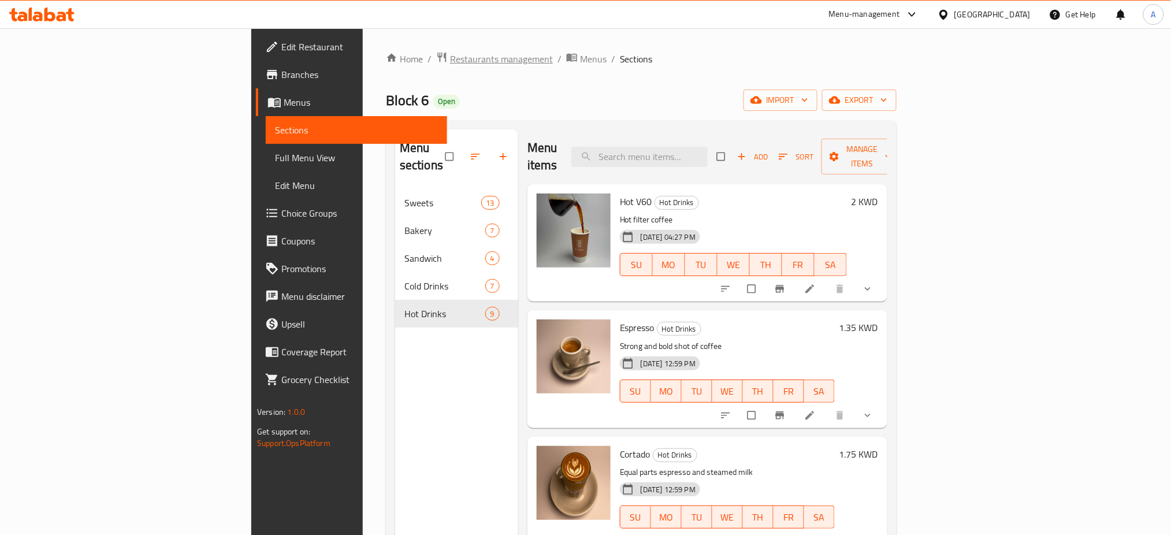
click at [450, 61] on span "Restaurants management" at bounding box center [501, 59] width 103 height 14
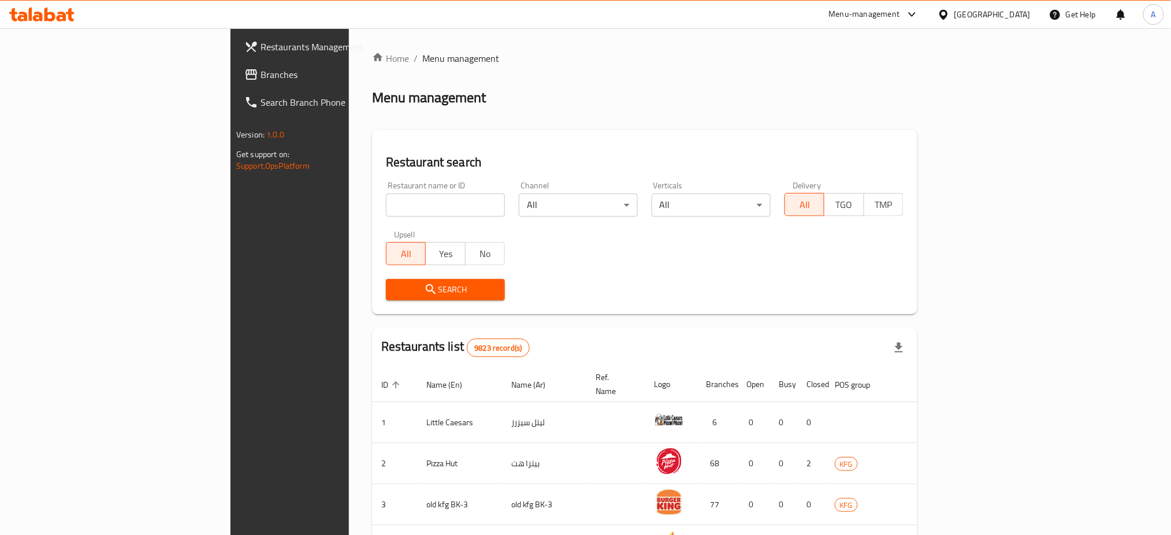
click at [386, 199] on input "search" at bounding box center [445, 204] width 119 height 23
paste input "10972"
type input "10972"
click at [395, 286] on span "Search" at bounding box center [445, 289] width 101 height 14
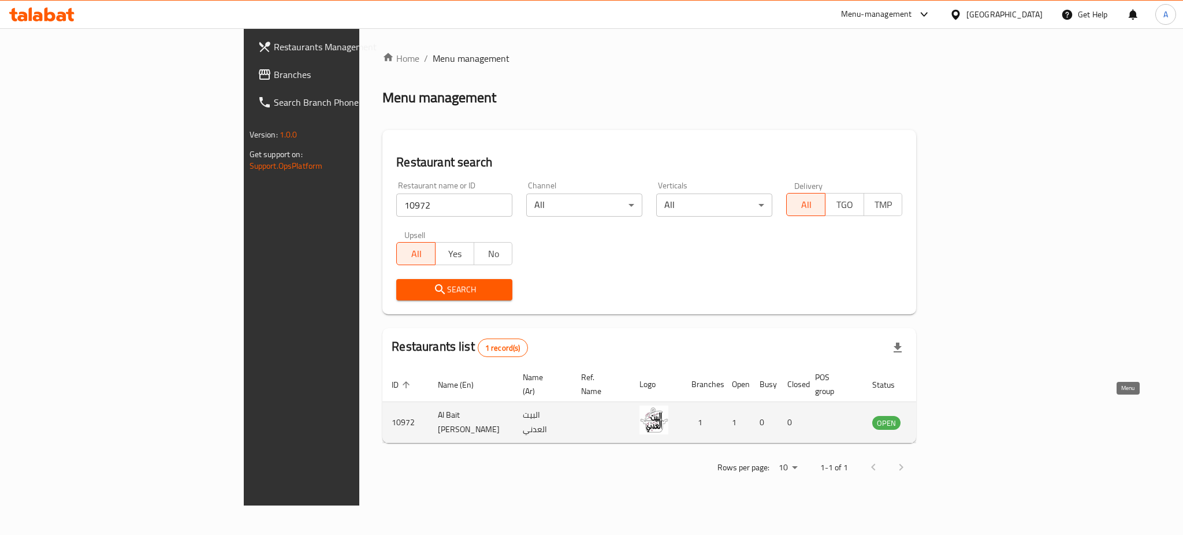
click at [954, 415] on link "enhanced table" at bounding box center [943, 422] width 21 height 14
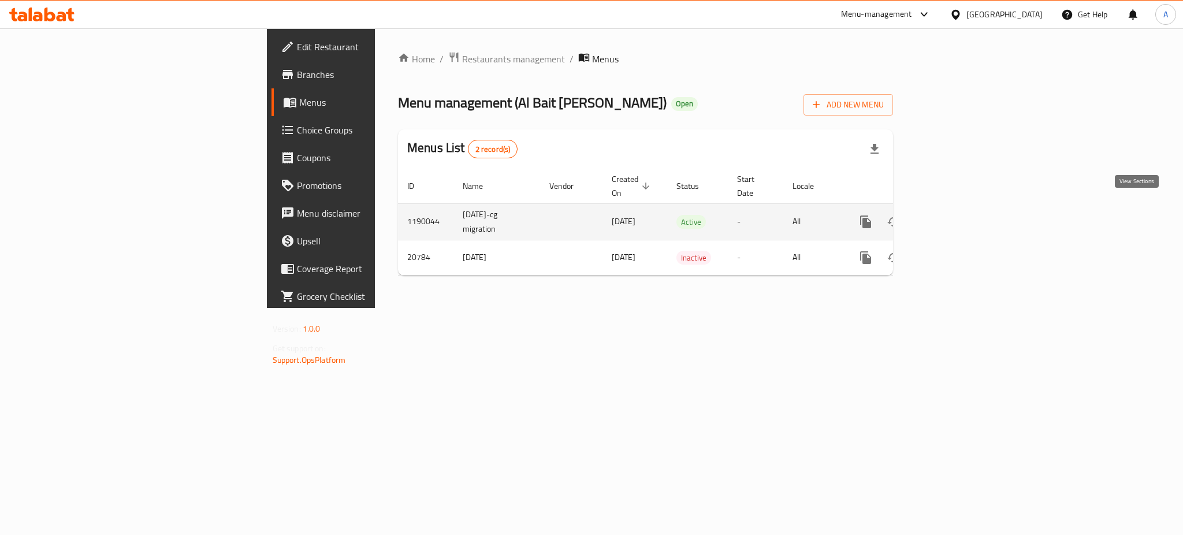
click at [956, 215] on icon "enhanced table" at bounding box center [949, 222] width 14 height 14
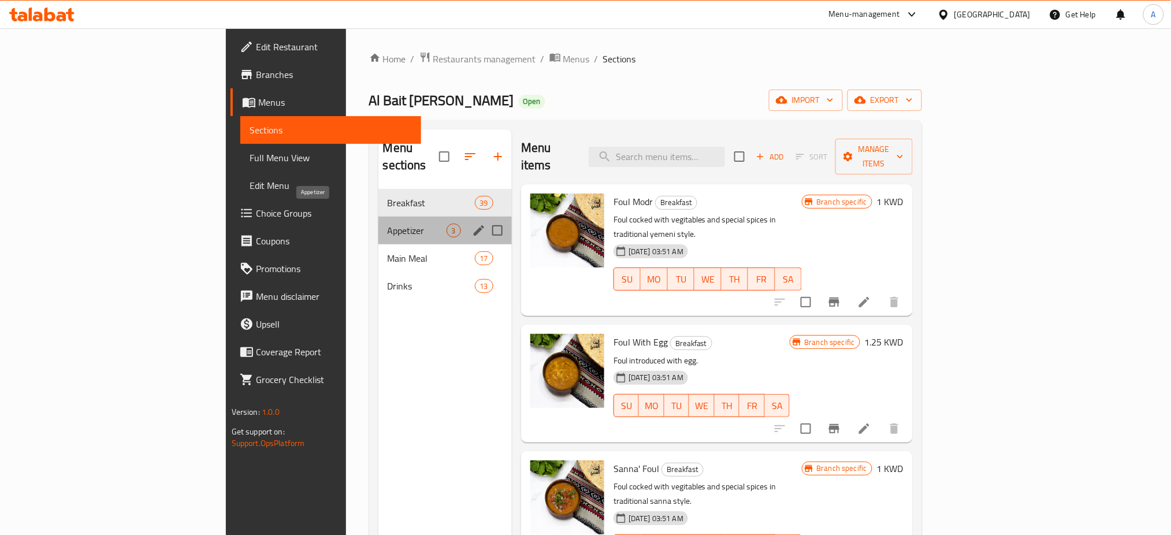
click at [388, 224] on span "Appetizer" at bounding box center [417, 231] width 59 height 14
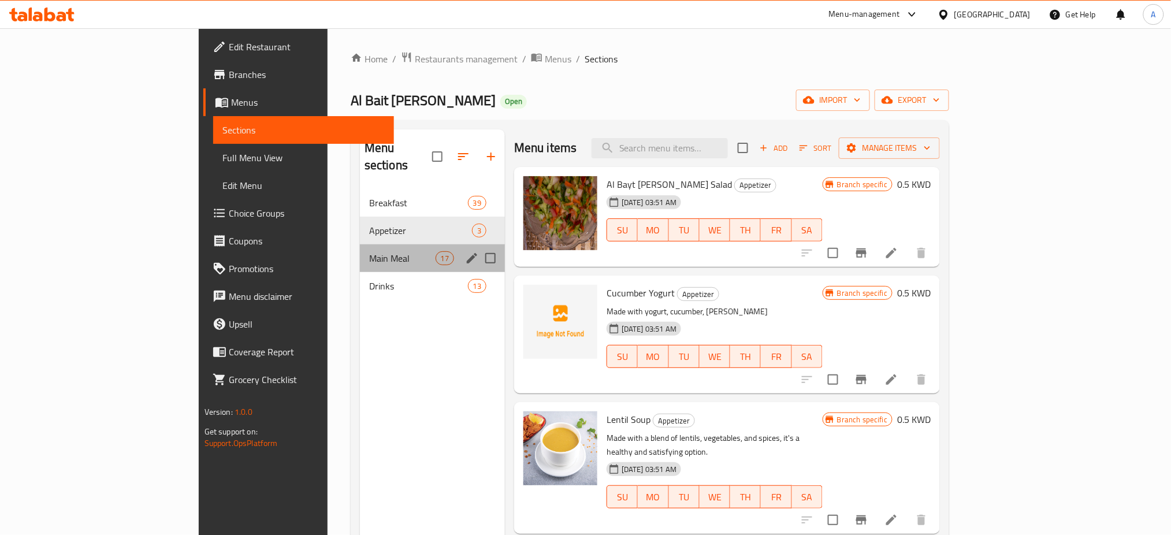
click at [360, 244] on div "Main Meal 17" at bounding box center [432, 258] width 145 height 28
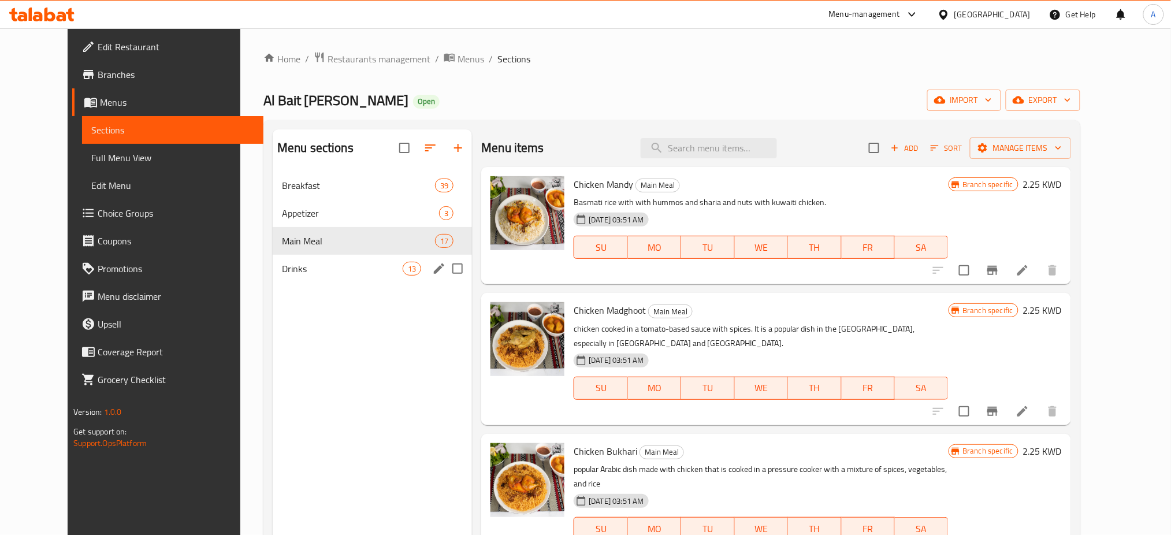
click at [282, 263] on span "Drinks" at bounding box center [342, 269] width 121 height 14
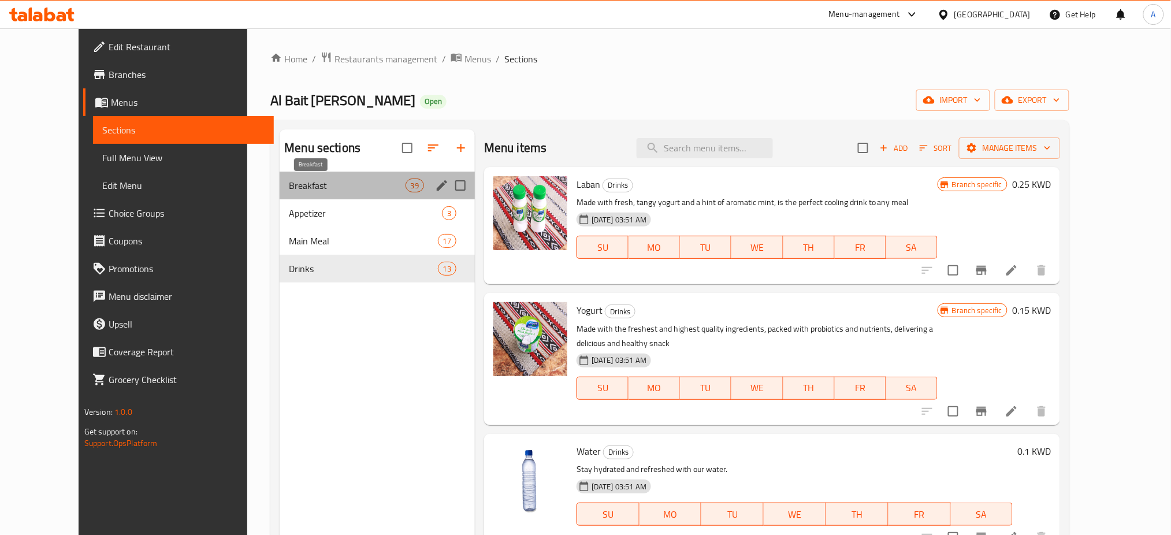
drag, startPoint x: 374, startPoint y: 181, endPoint x: 381, endPoint y: 188, distance: 9.8
click at [374, 182] on span "Breakfast" at bounding box center [347, 185] width 116 height 14
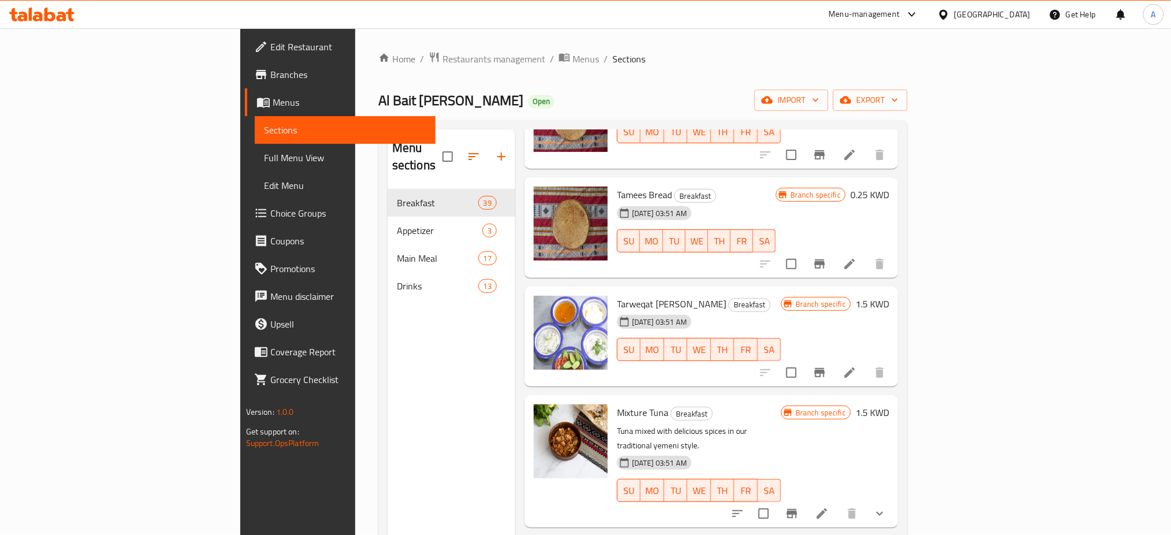
scroll to position [3235, 0]
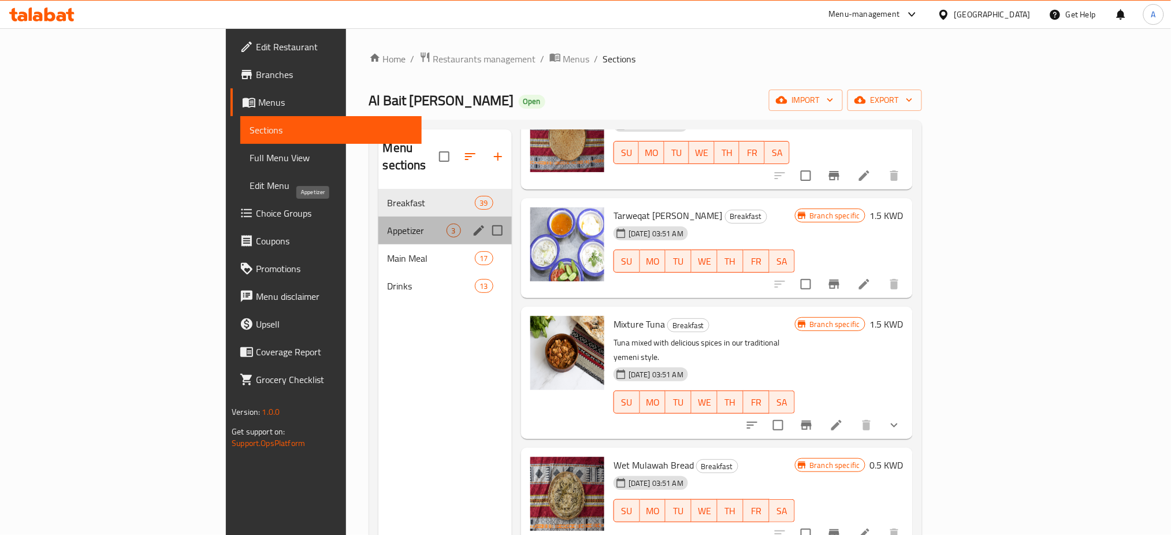
click at [388, 224] on span "Appetizer" at bounding box center [417, 231] width 59 height 14
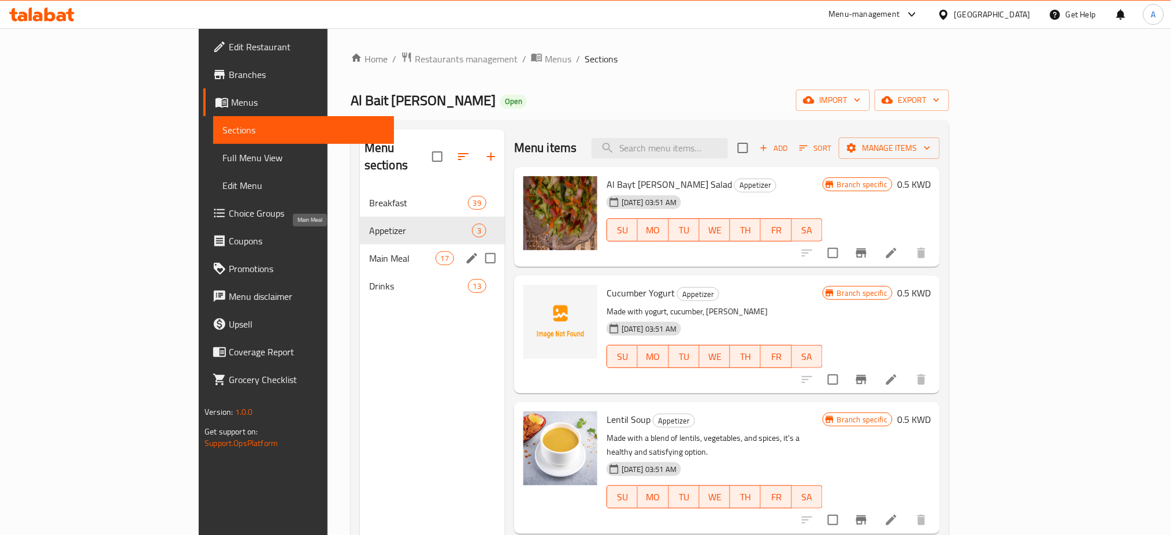
click at [369, 251] on span "Main Meal" at bounding box center [402, 258] width 66 height 14
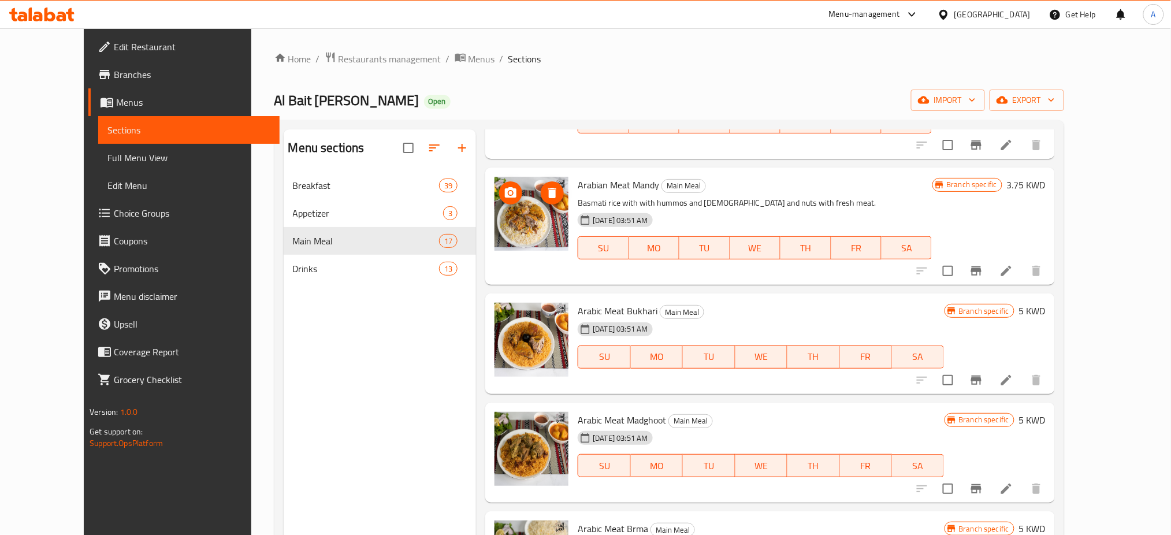
scroll to position [539, 0]
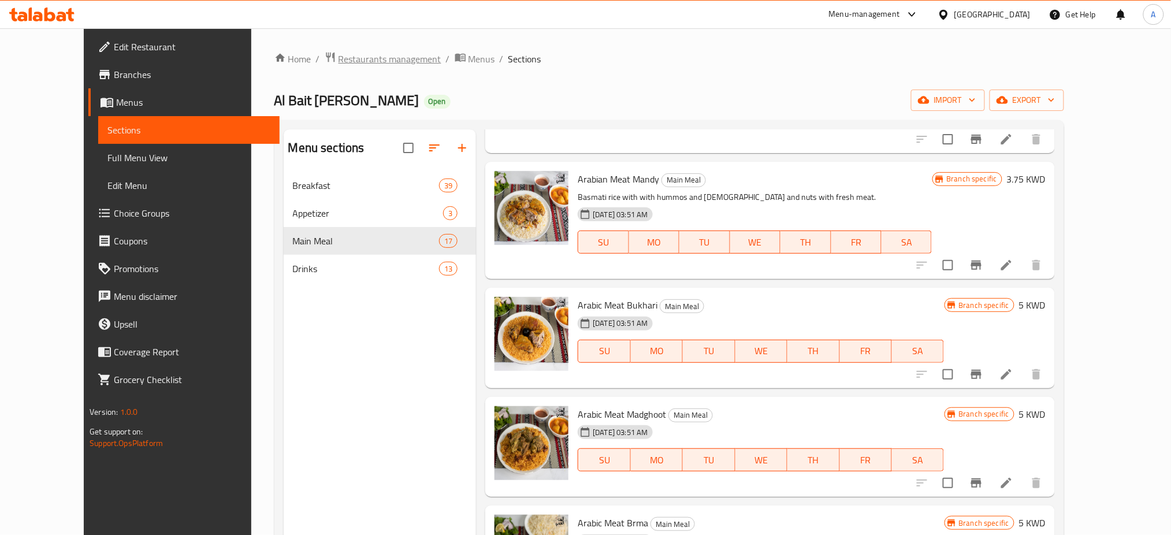
click at [349, 59] on span "Restaurants management" at bounding box center [389, 59] width 103 height 14
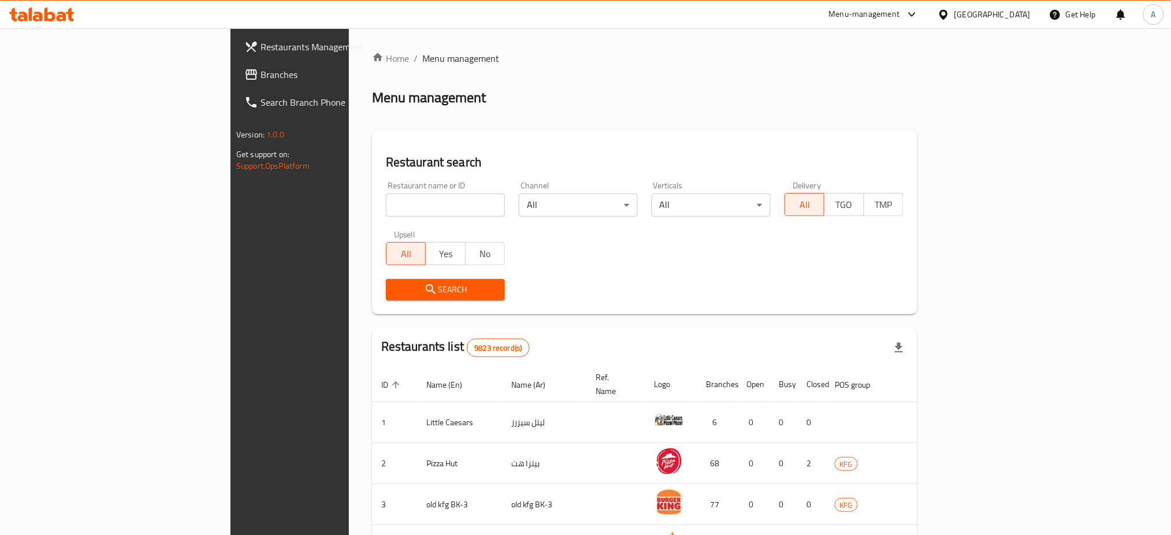
click at [335, 201] on div at bounding box center [585, 267] width 1171 height 535
click at [386, 209] on input "search" at bounding box center [445, 204] width 119 height 23
type input "bait aldhyafa"
click at [386, 298] on button "Search" at bounding box center [445, 289] width 119 height 21
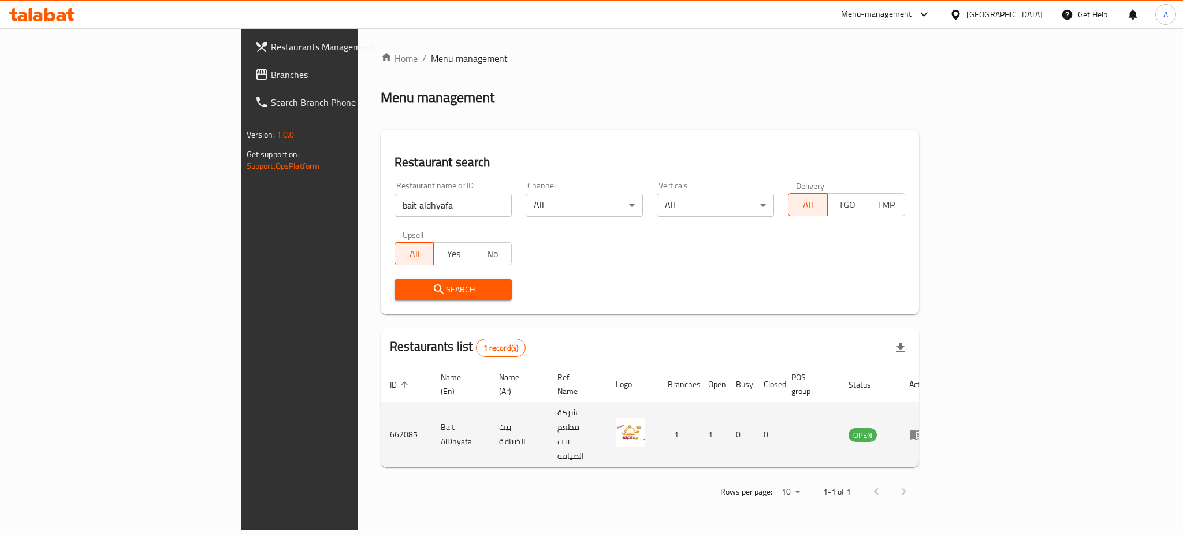
click at [381, 405] on td "662085" at bounding box center [406, 434] width 51 height 65
copy td "662085"
click at [931, 427] on link "enhanced table" at bounding box center [919, 434] width 21 height 14
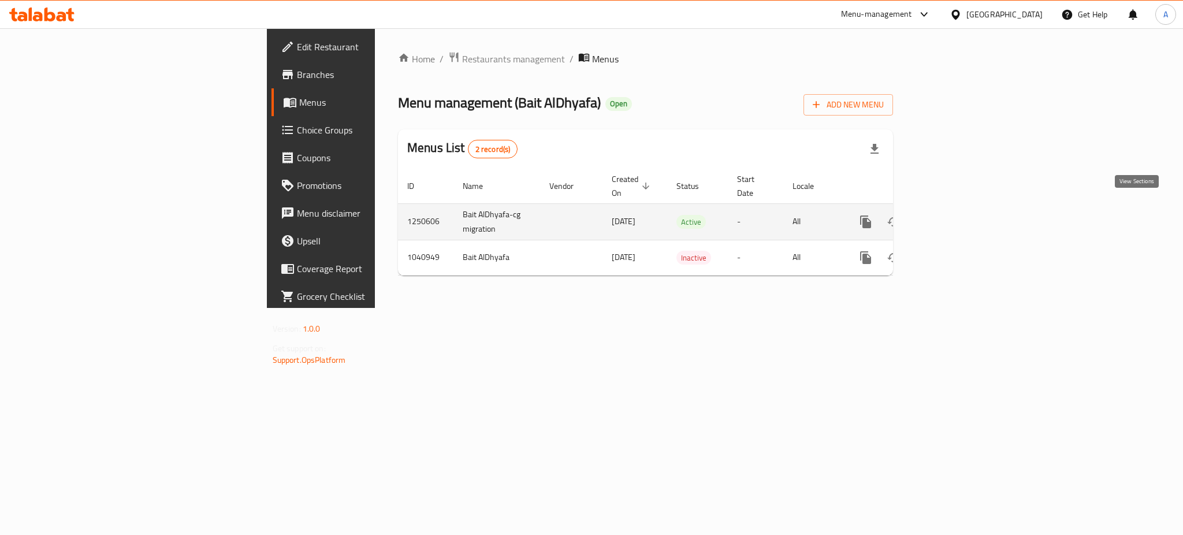
click at [956, 215] on icon "enhanced table" at bounding box center [949, 222] width 14 height 14
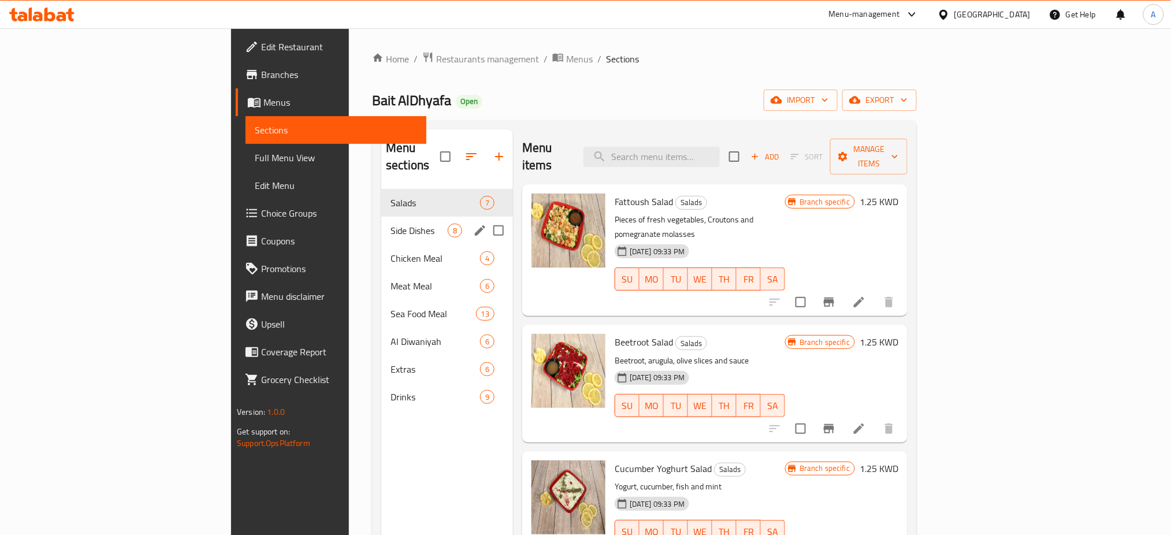
click at [381, 217] on div "Side Dishes 8" at bounding box center [447, 231] width 132 height 28
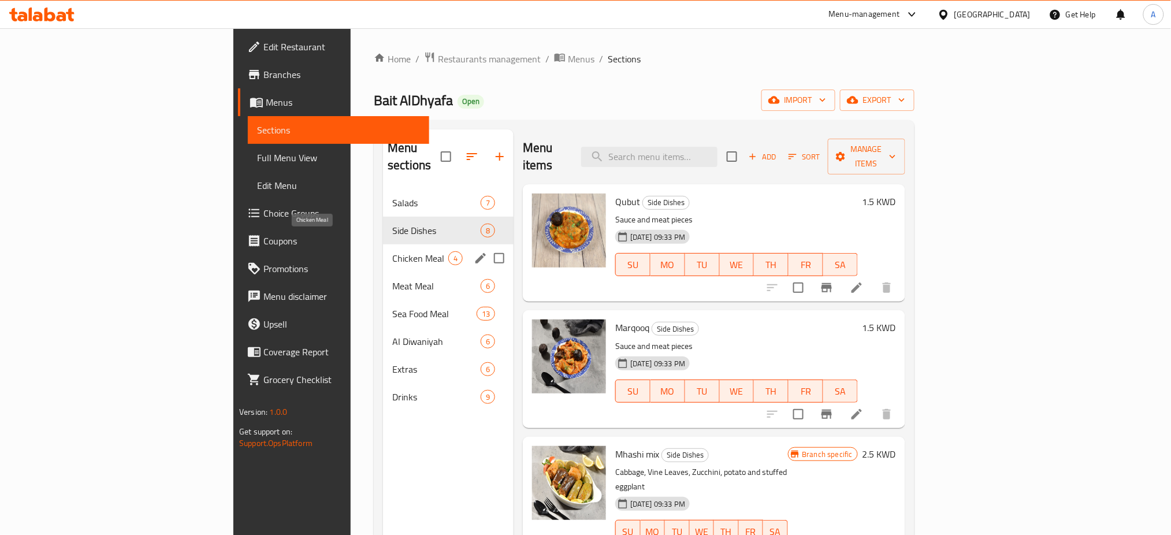
click at [392, 251] on span "Chicken Meal" at bounding box center [420, 258] width 56 height 14
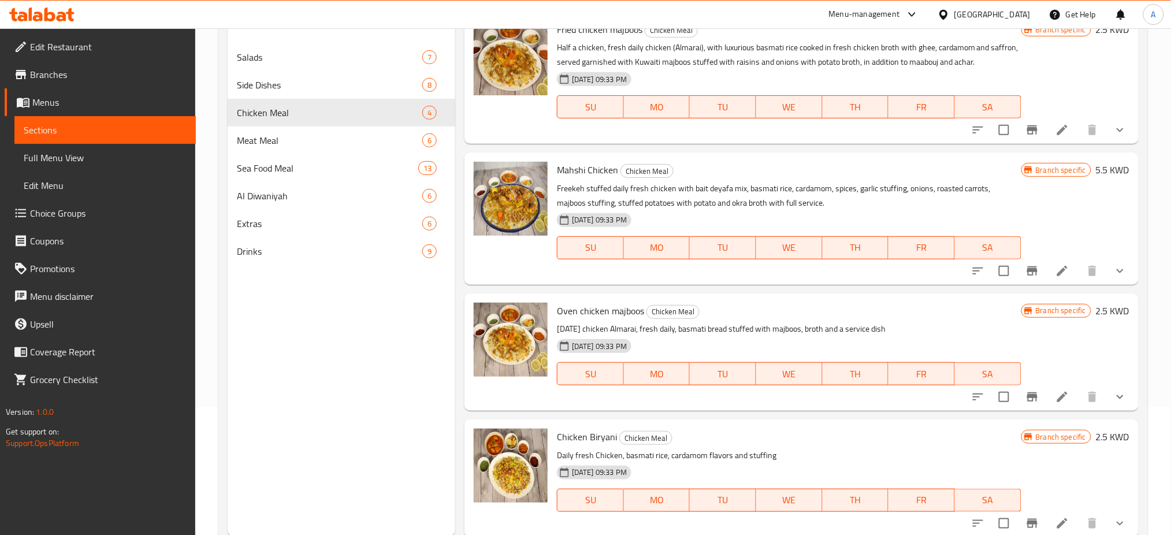
scroll to position [162, 0]
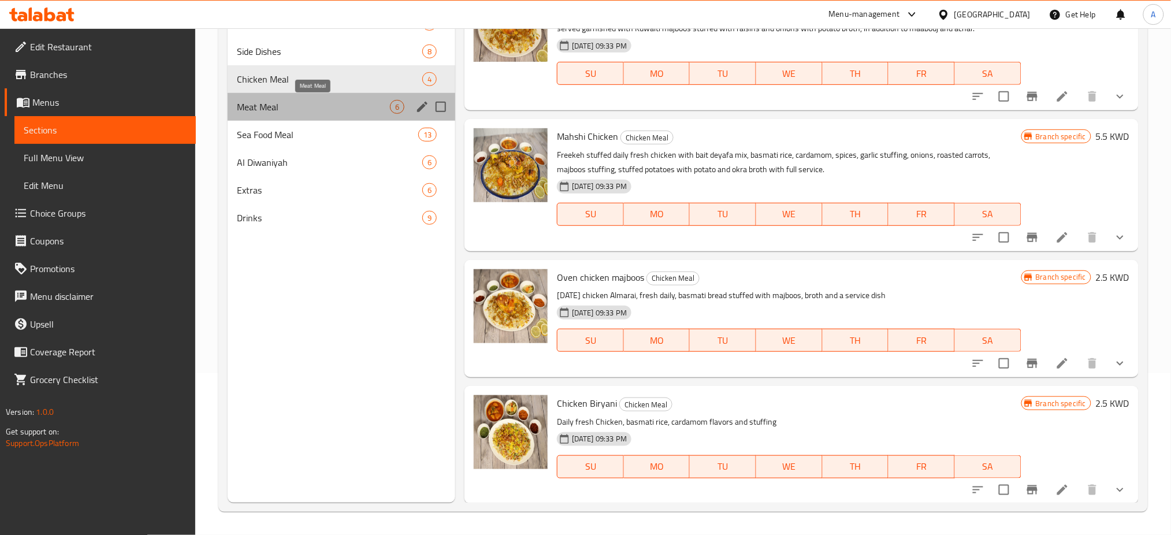
click at [316, 101] on span "Meat Meal" at bounding box center [313, 107] width 153 height 14
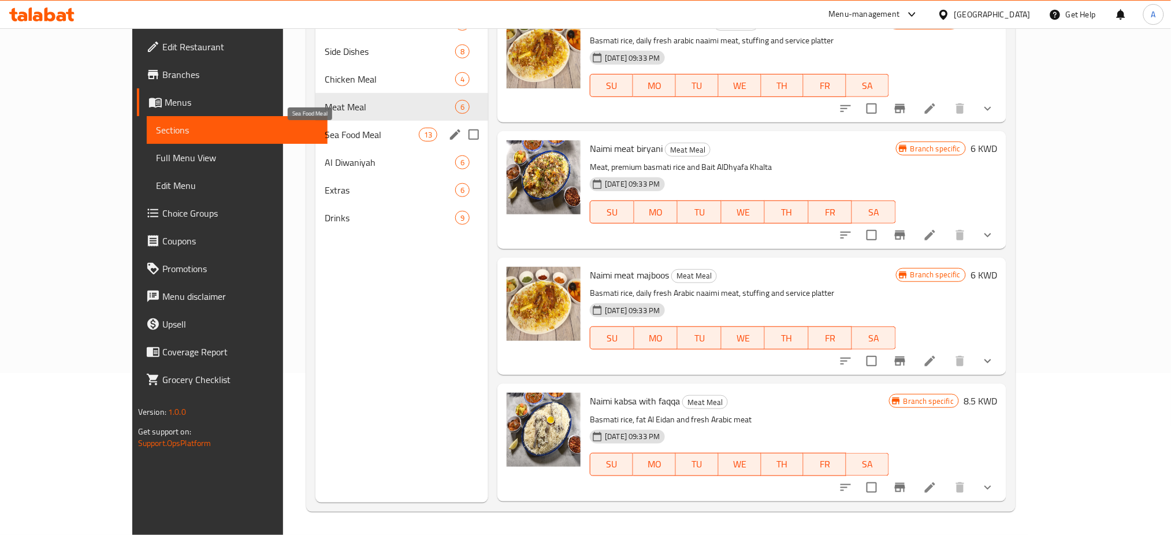
click at [343, 137] on span "Sea Food Meal" at bounding box center [372, 135] width 94 height 14
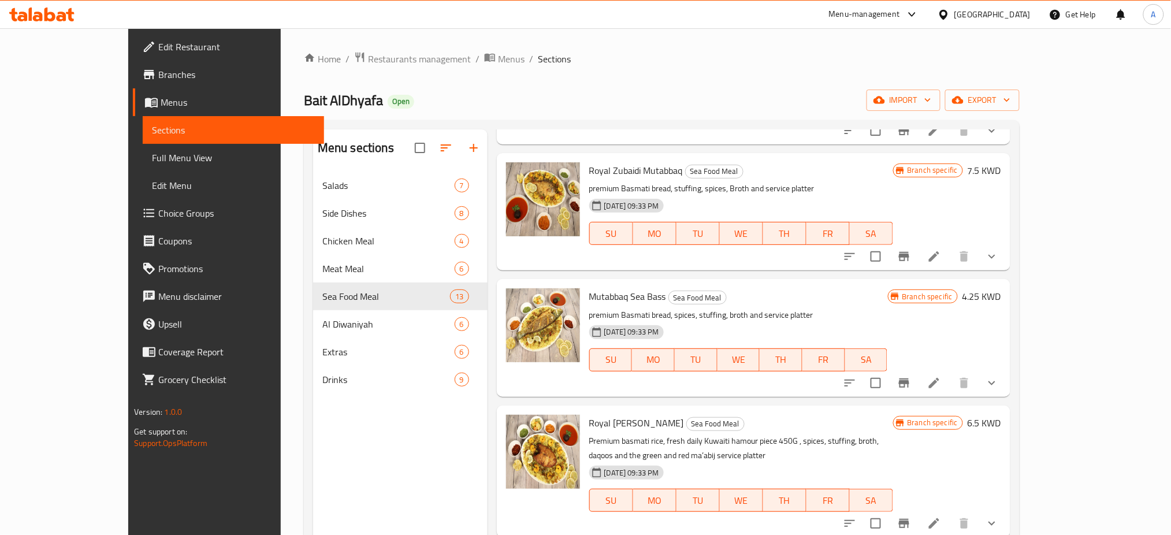
scroll to position [1114, 0]
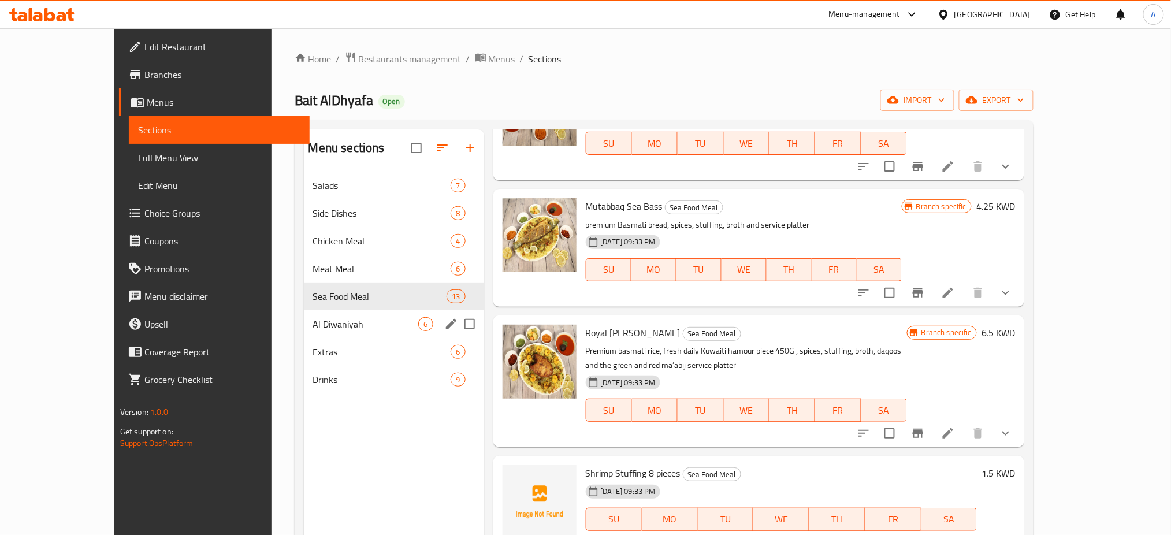
click at [358, 317] on div "Al Diwaniyah 6" at bounding box center [394, 324] width 180 height 28
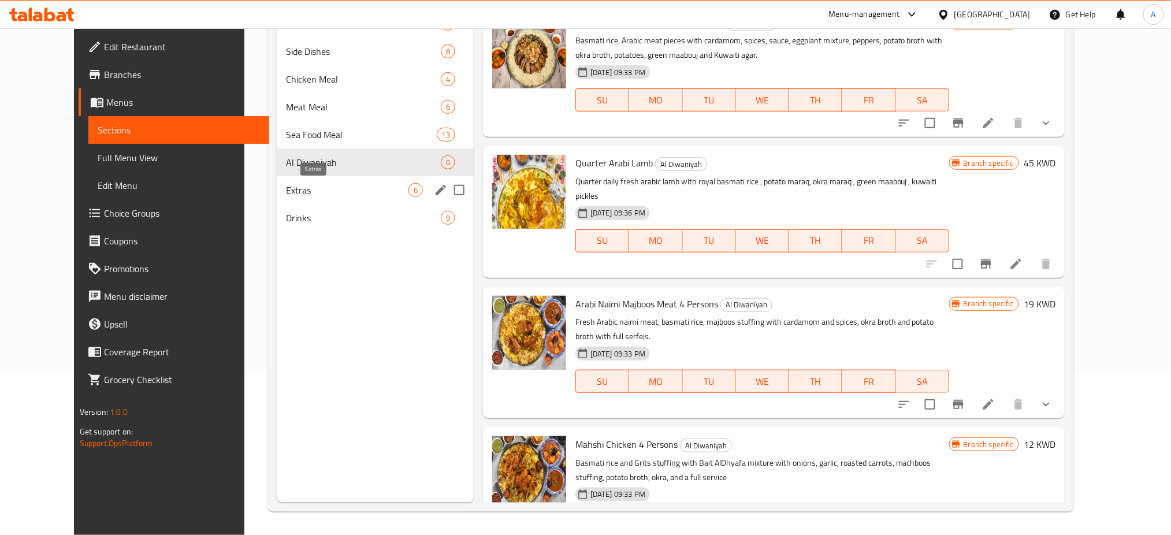
click at [312, 189] on span "Extras" at bounding box center [347, 190] width 122 height 14
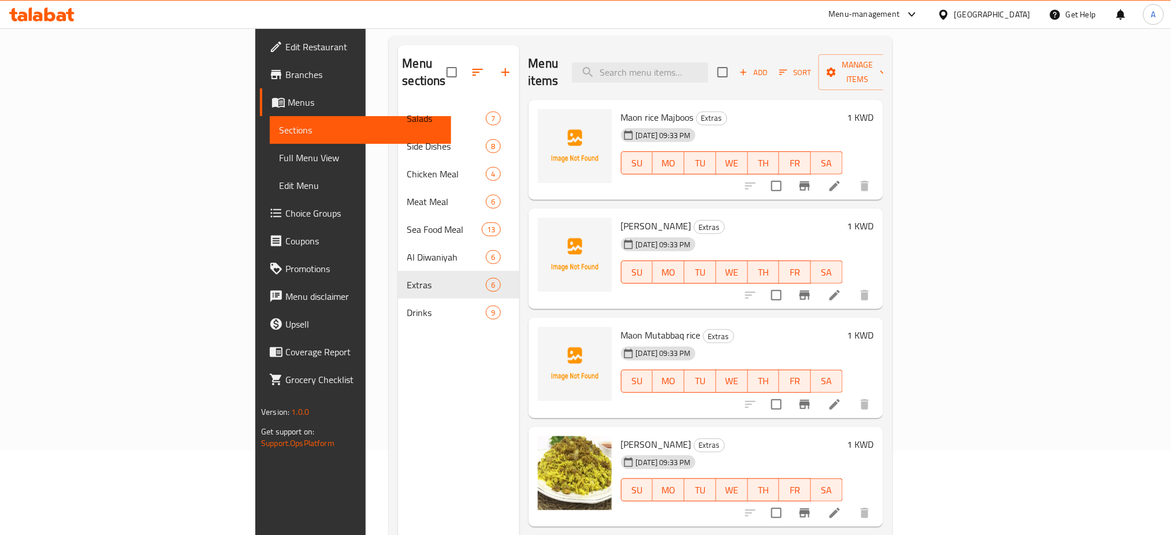
scroll to position [162, 0]
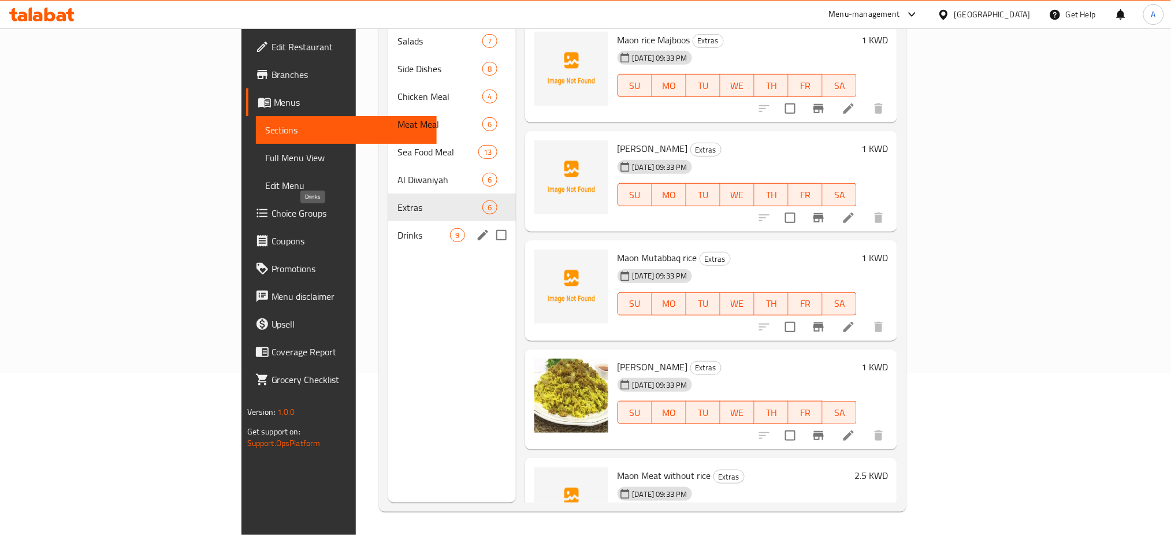
click at [397, 228] on span "Drinks" at bounding box center [423, 235] width 53 height 14
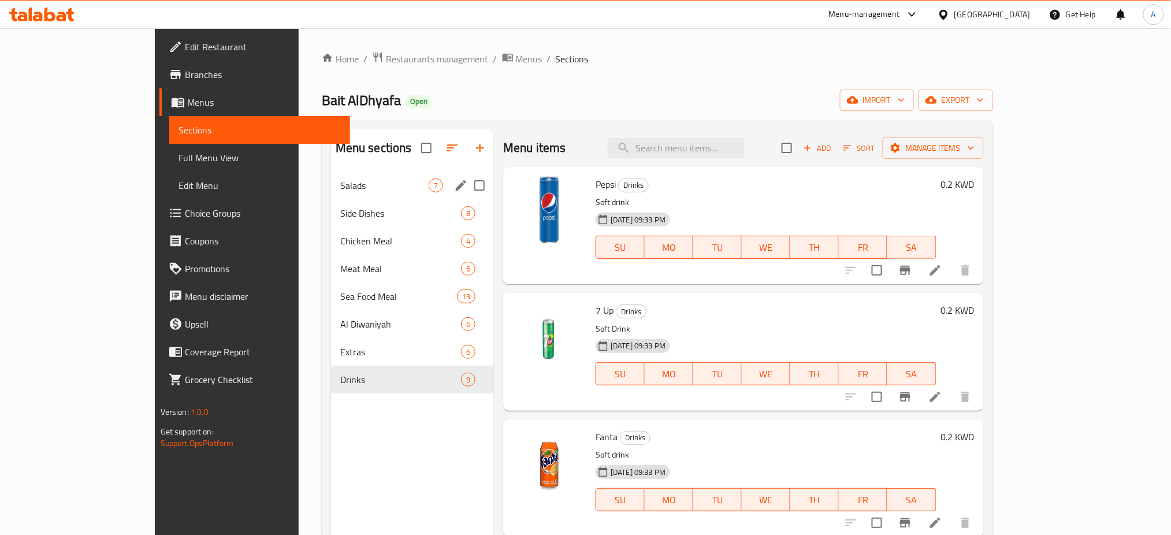
click at [347, 184] on span "Salads" at bounding box center [384, 185] width 88 height 14
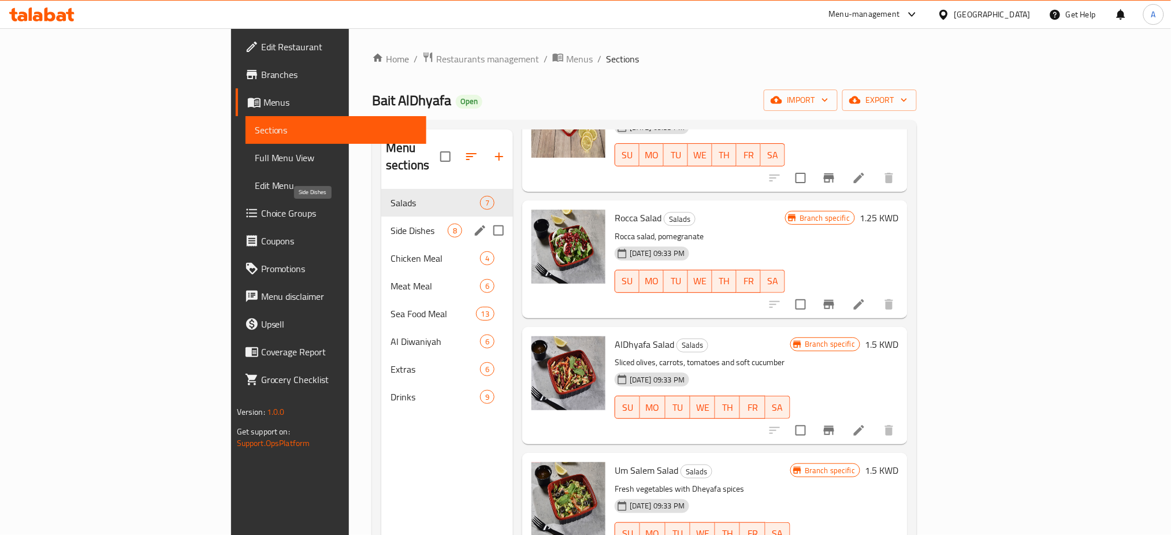
click at [390, 224] on span "Side Dishes" at bounding box center [418, 231] width 57 height 14
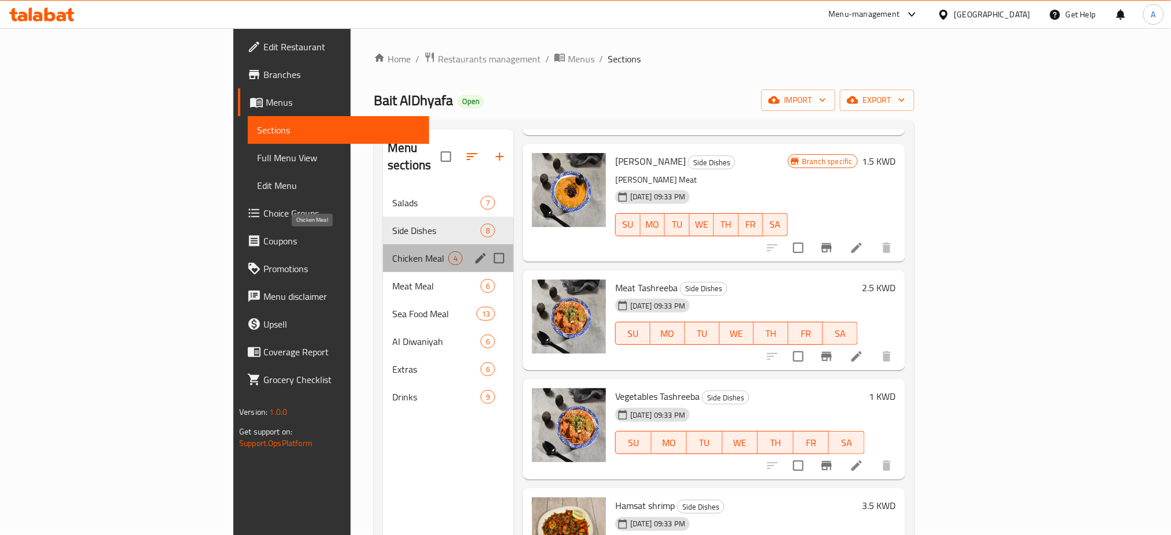
click at [392, 251] on span "Chicken Meal" at bounding box center [420, 258] width 56 height 14
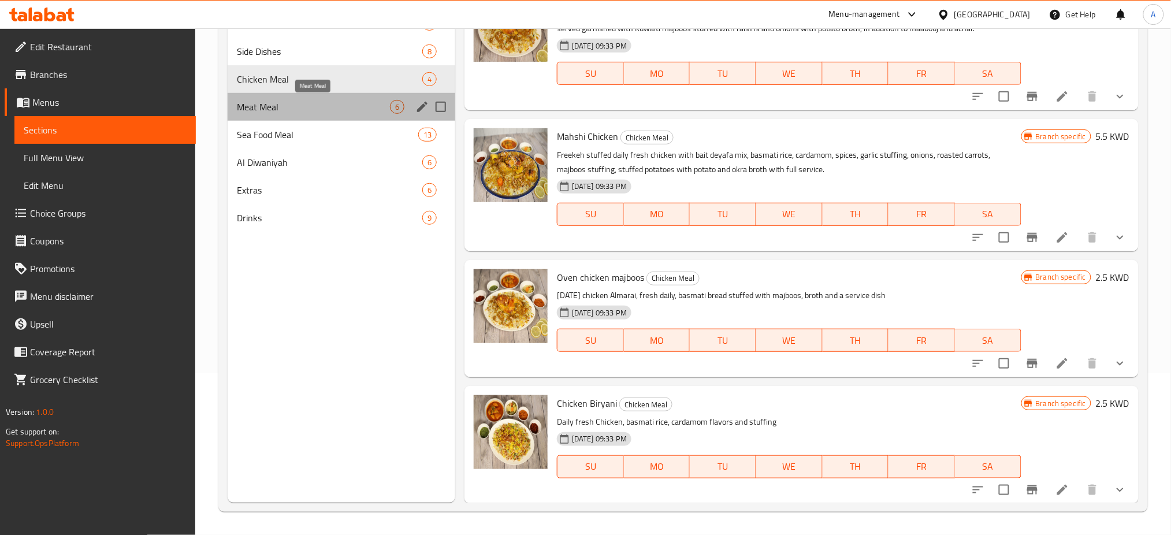
click at [292, 111] on span "Meat Meal" at bounding box center [313, 107] width 153 height 14
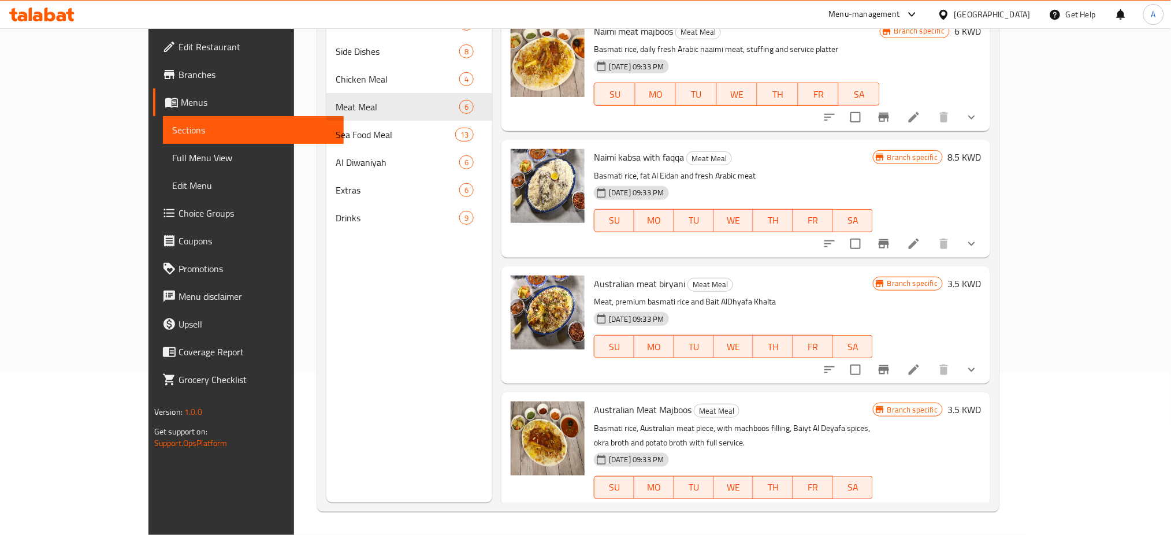
scroll to position [251, 0]
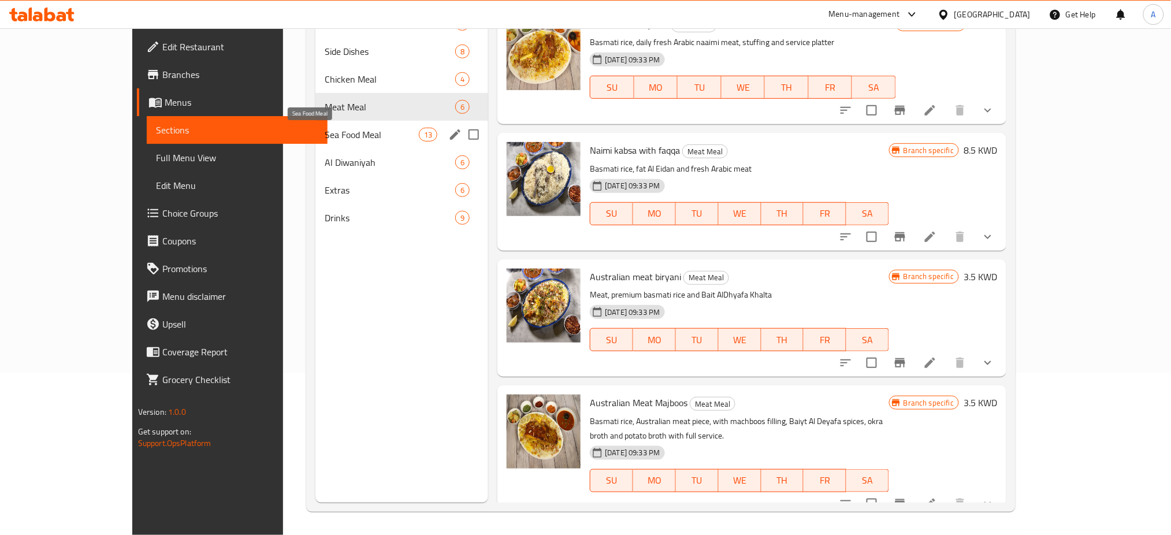
click at [329, 132] on span "Sea Food Meal" at bounding box center [372, 135] width 94 height 14
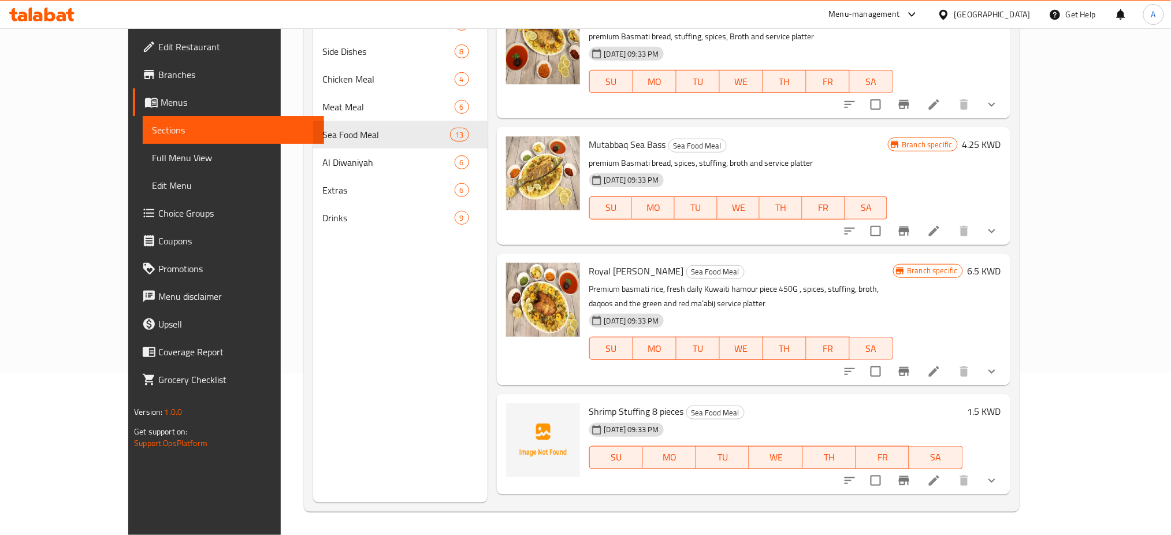
scroll to position [1114, 0]
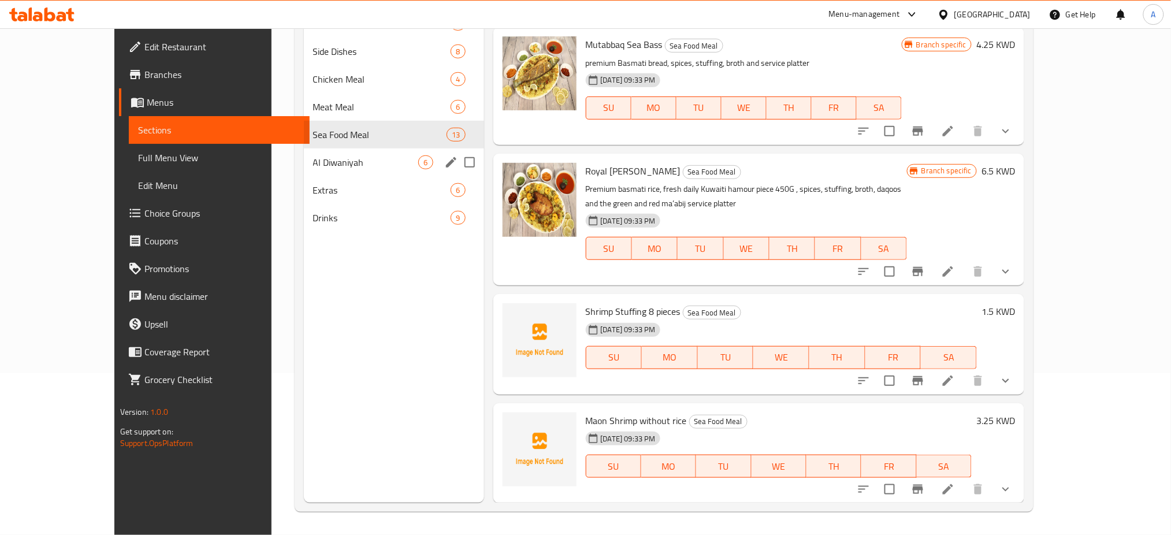
click at [313, 164] on span "Al Diwaniyah" at bounding box center [366, 162] width 106 height 14
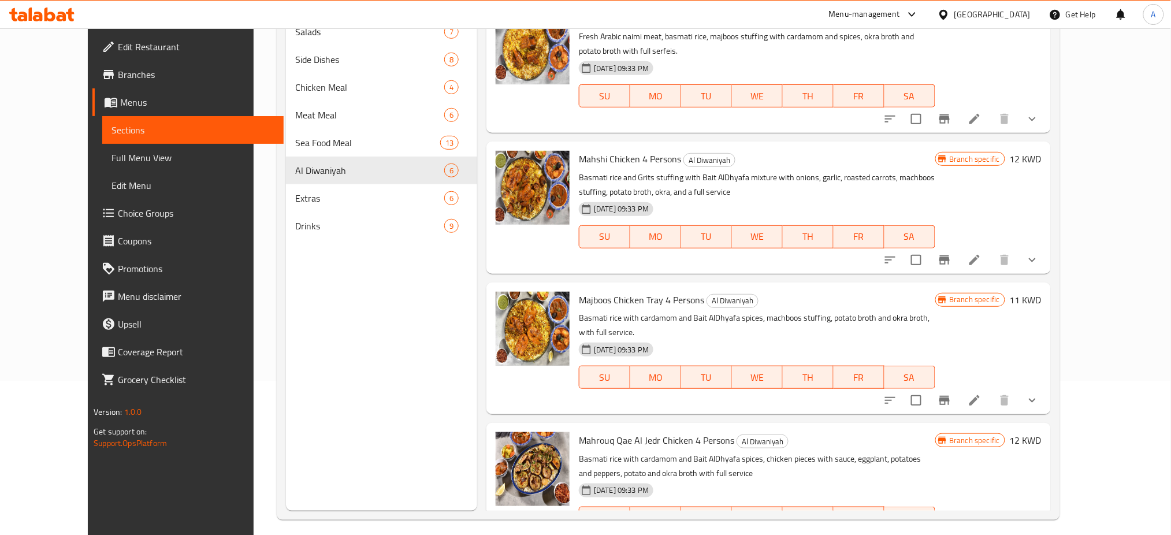
scroll to position [162, 0]
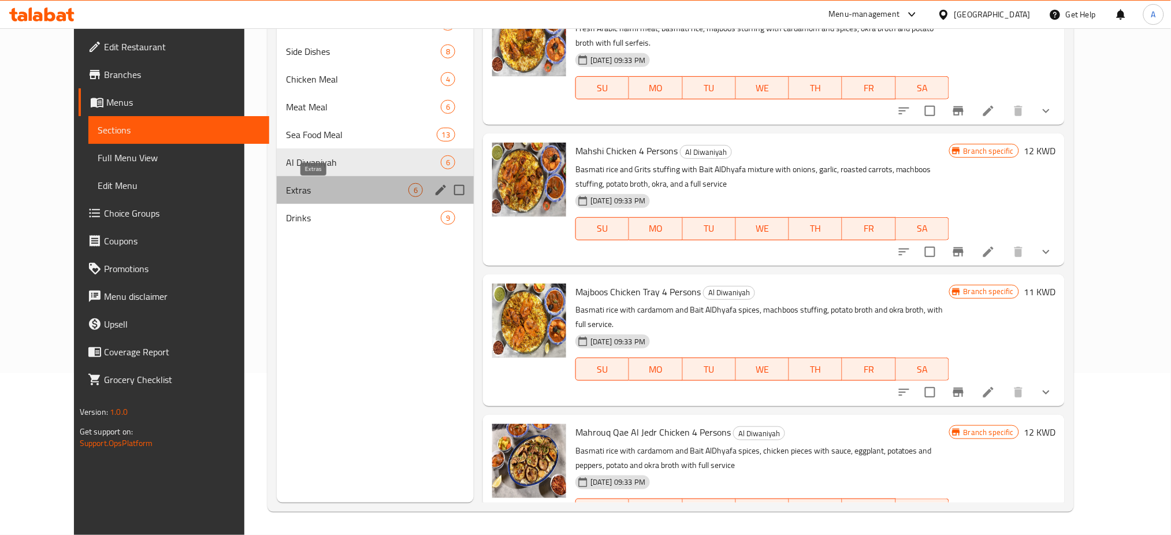
click at [326, 185] on span "Extras" at bounding box center [347, 190] width 122 height 14
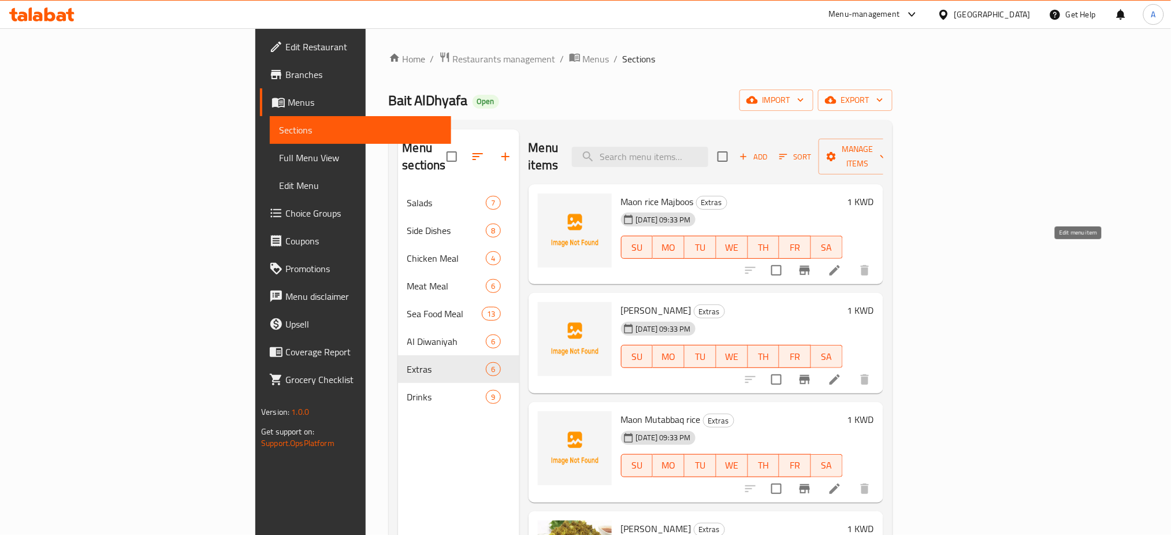
click at [842, 263] on icon at bounding box center [835, 270] width 14 height 14
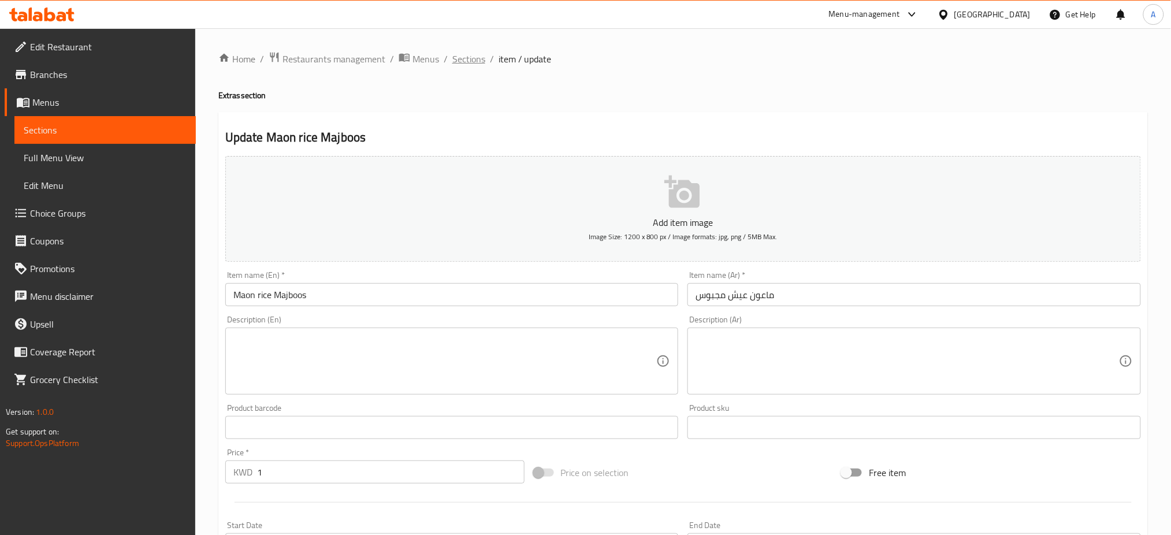
click at [476, 56] on span "Sections" at bounding box center [468, 59] width 33 height 14
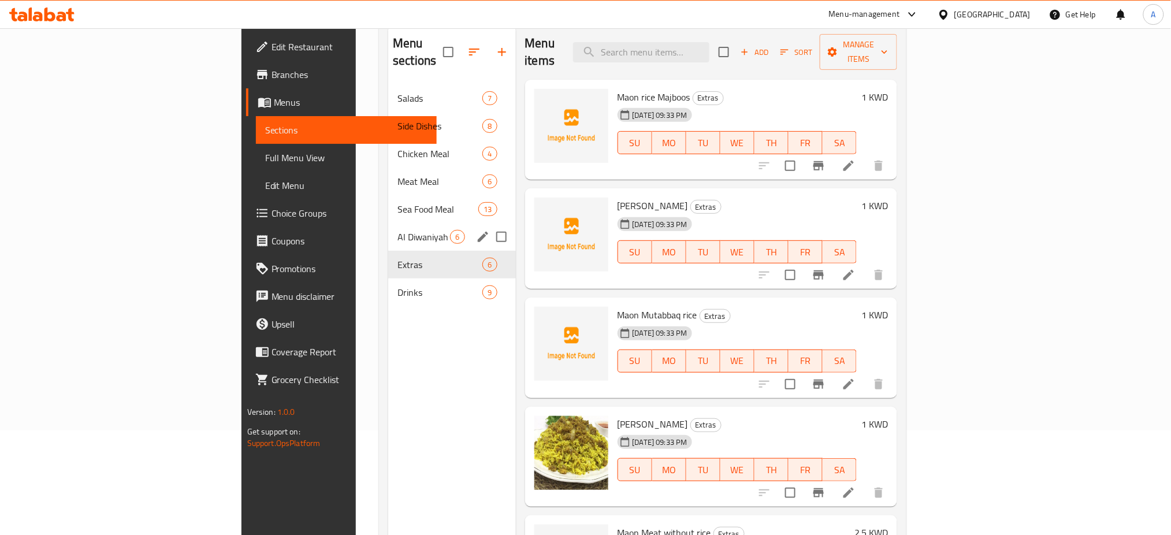
scroll to position [2, 0]
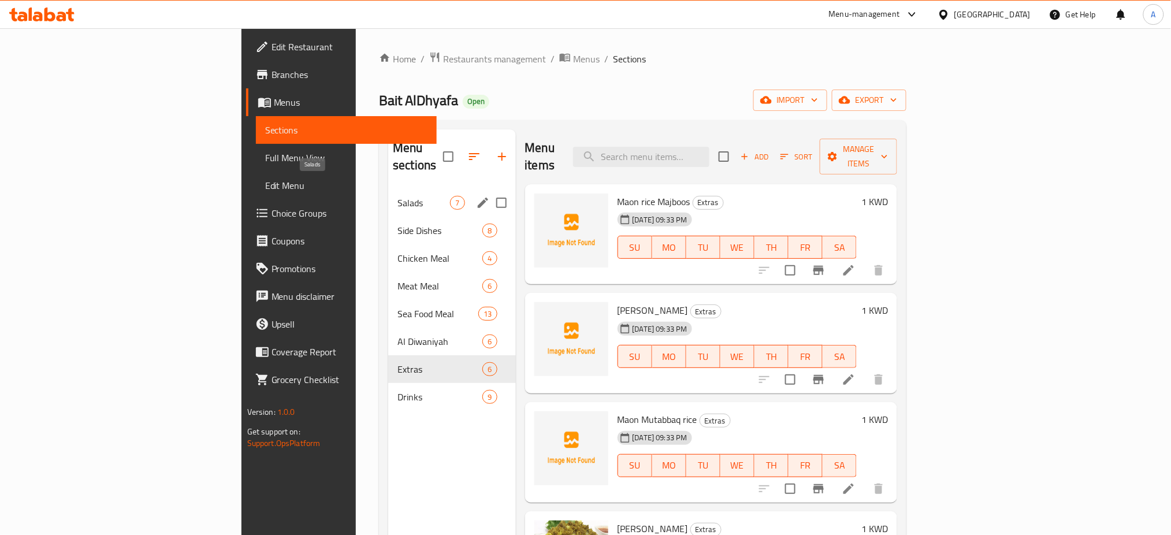
click at [397, 196] on span "Salads" at bounding box center [423, 203] width 53 height 14
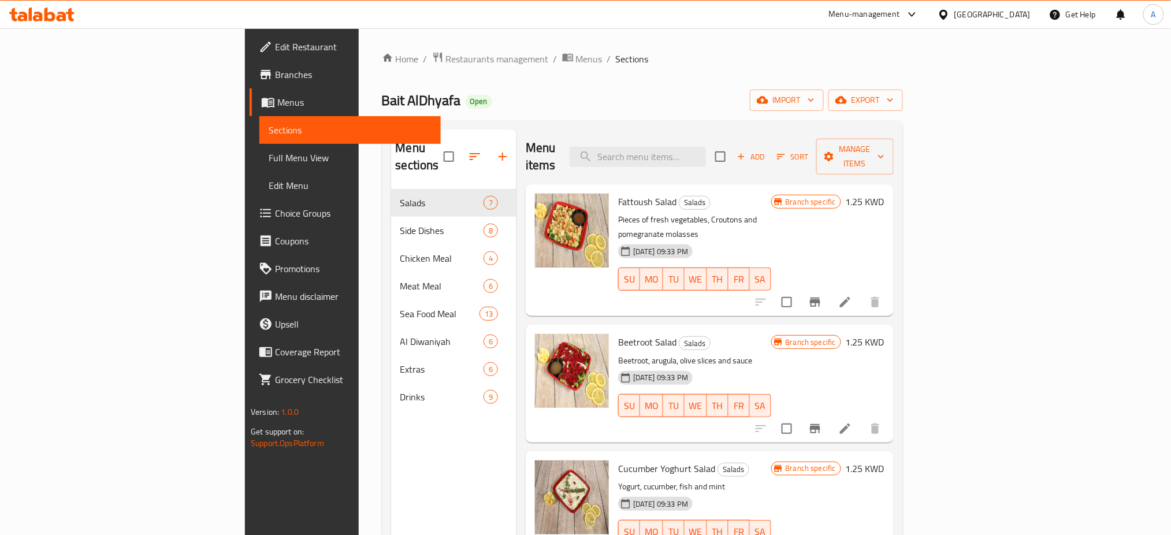
click at [275, 73] on span "Branches" at bounding box center [353, 75] width 157 height 14
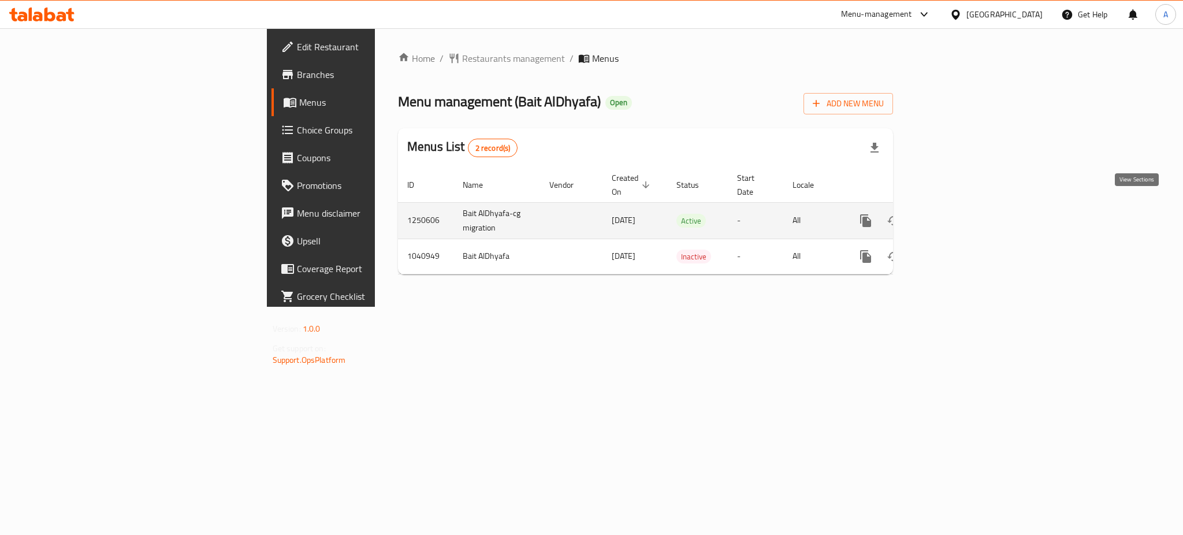
click at [963, 207] on link "enhanced table" at bounding box center [949, 221] width 28 height 28
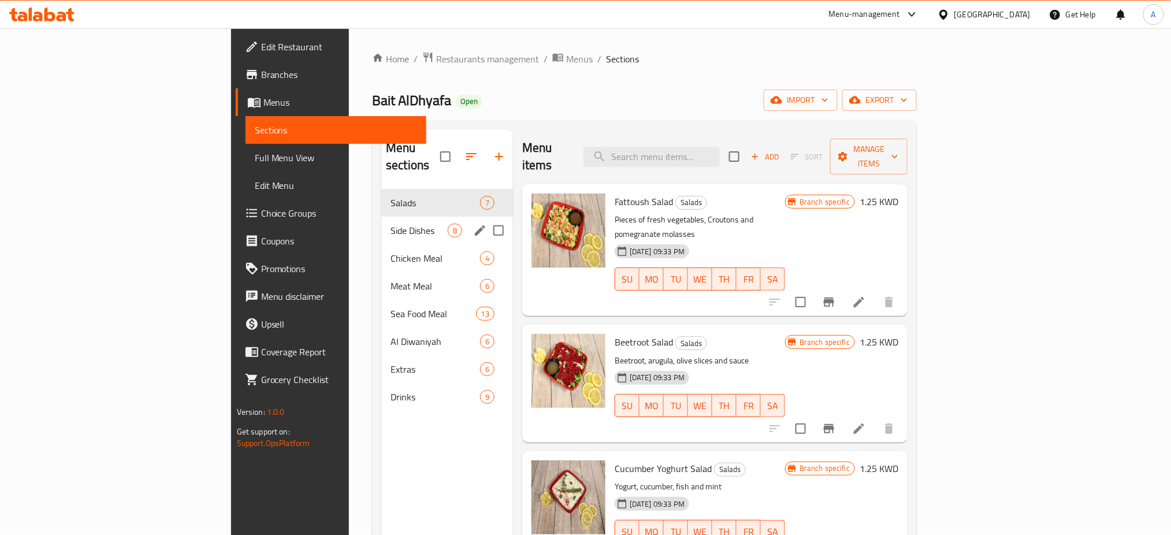
click at [381, 222] on div "Side Dishes 8" at bounding box center [447, 231] width 132 height 28
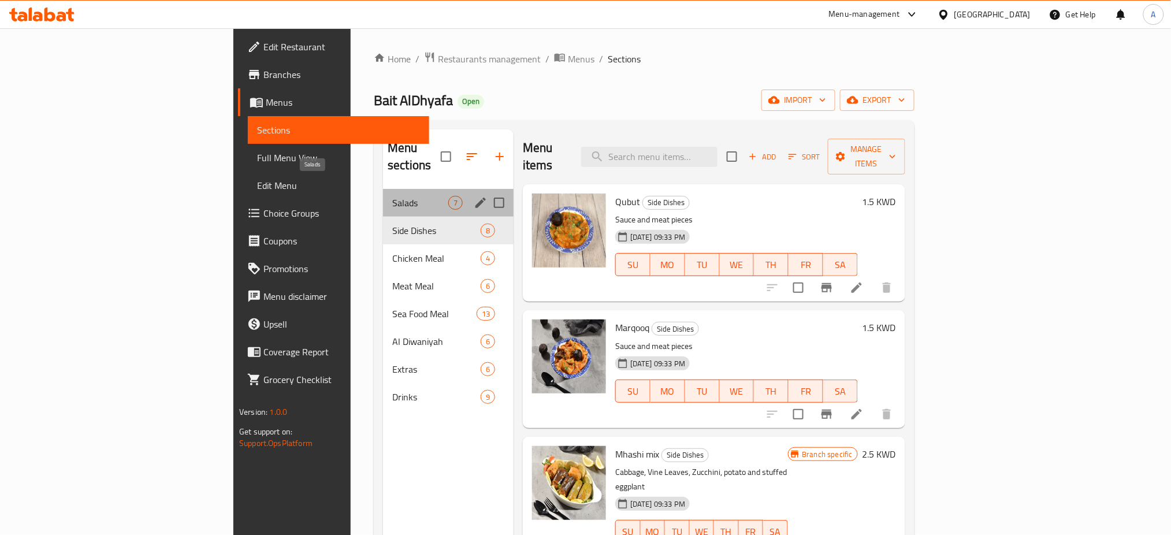
click at [392, 196] on span "Salads" at bounding box center [420, 203] width 56 height 14
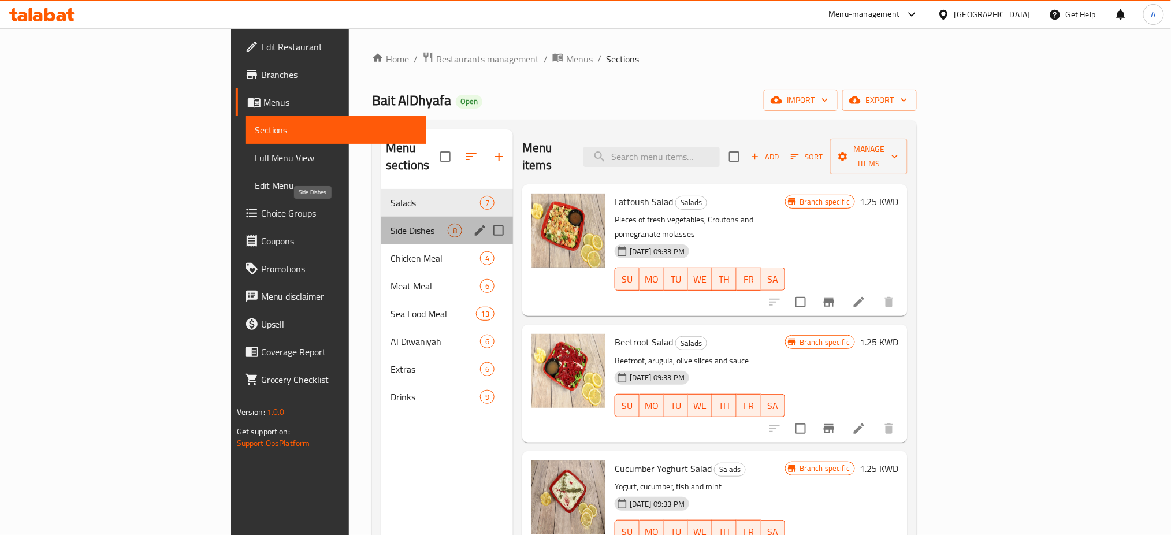
click at [390, 224] on span "Side Dishes" at bounding box center [418, 231] width 57 height 14
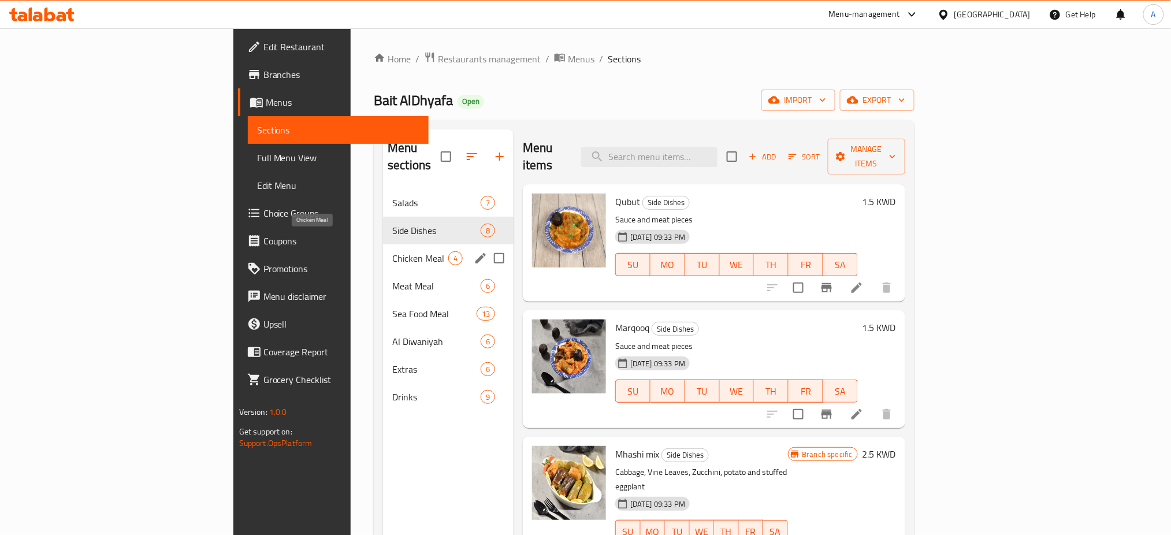
click at [392, 251] on span "Chicken Meal" at bounding box center [420, 258] width 56 height 14
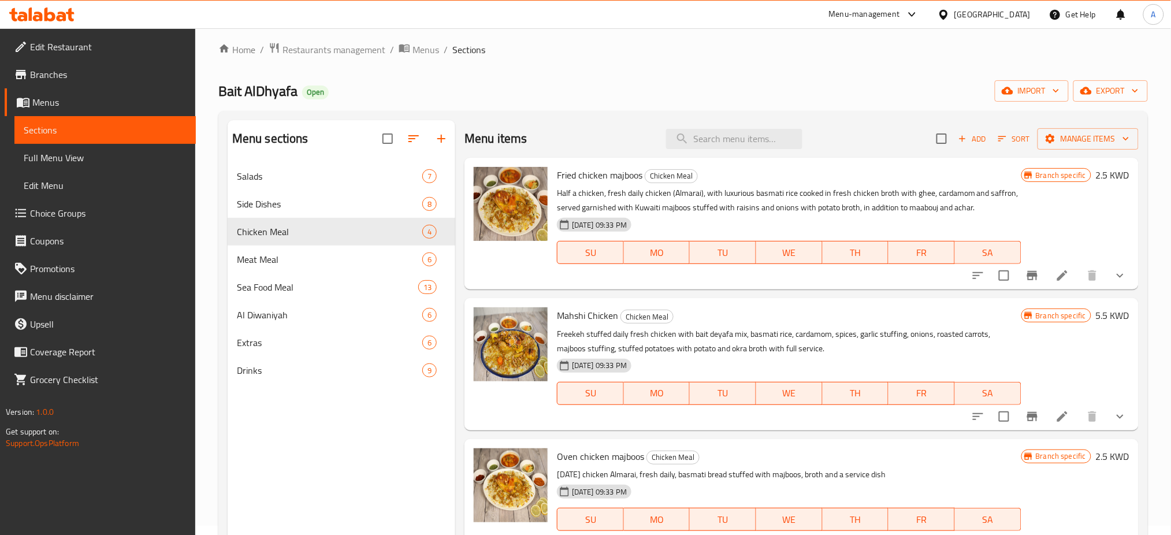
scroll to position [8, 0]
click at [338, 44] on span "Restaurants management" at bounding box center [333, 51] width 103 height 14
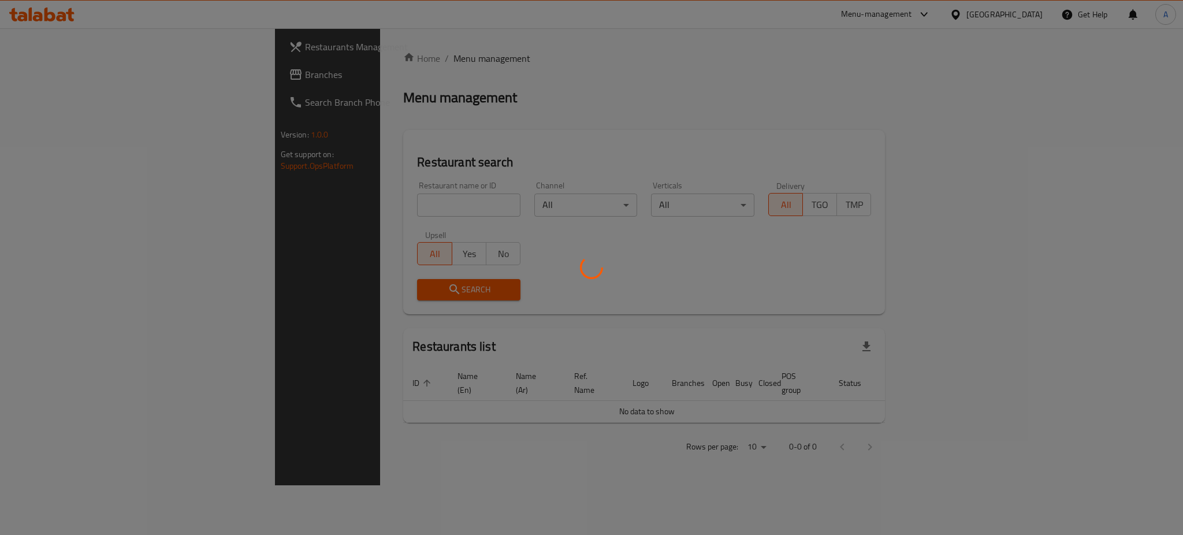
click at [292, 209] on div at bounding box center [591, 267] width 1183 height 535
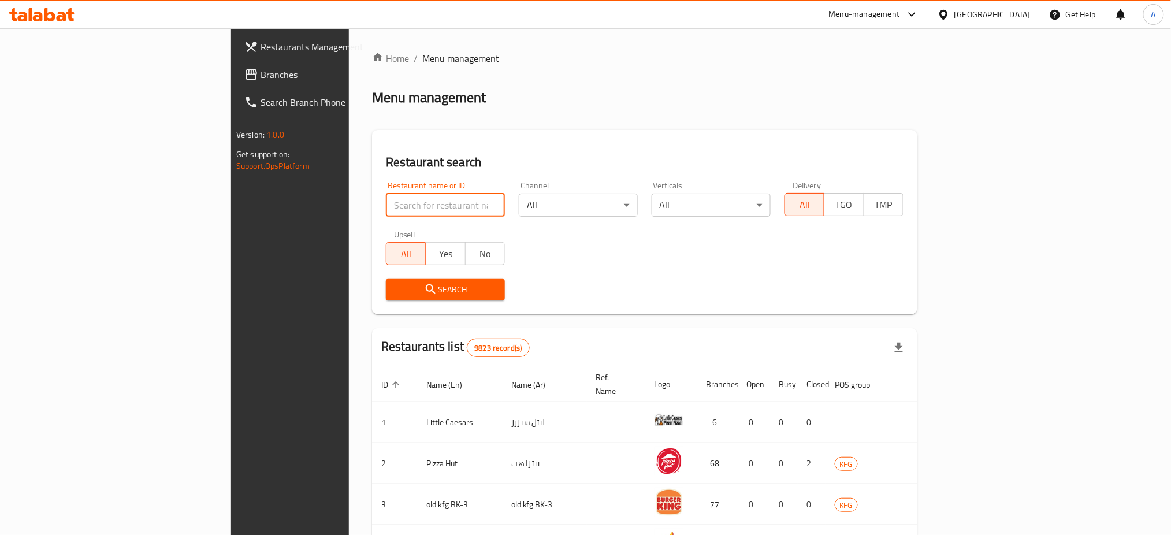
click at [386, 195] on input "search" at bounding box center [445, 204] width 119 height 23
paste input "689985"
type input "689985"
click at [395, 285] on span "Search" at bounding box center [445, 289] width 101 height 14
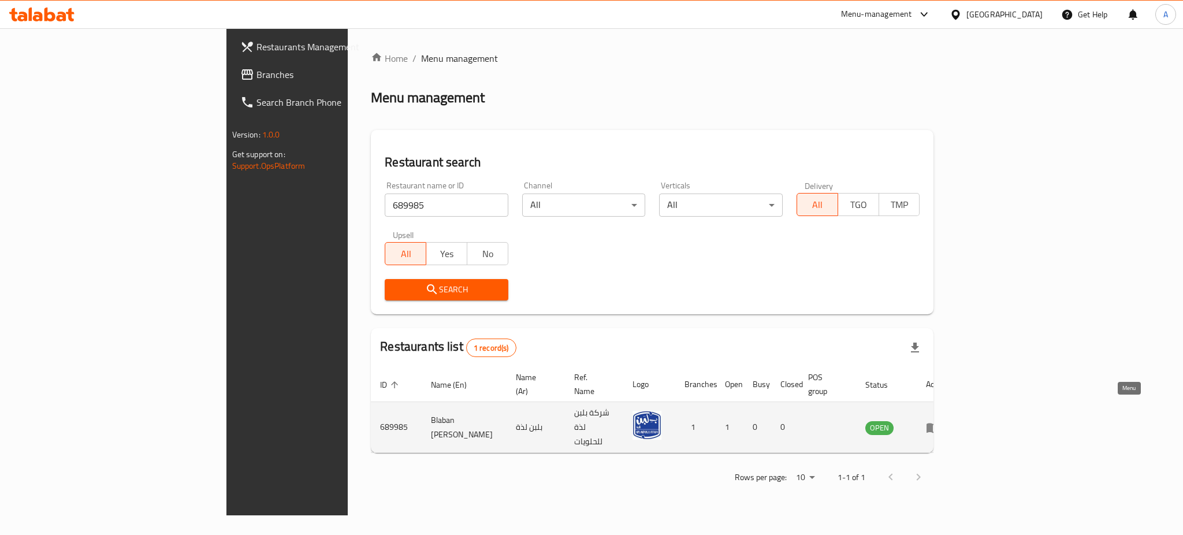
click at [947, 420] on link "enhanced table" at bounding box center [936, 427] width 21 height 14
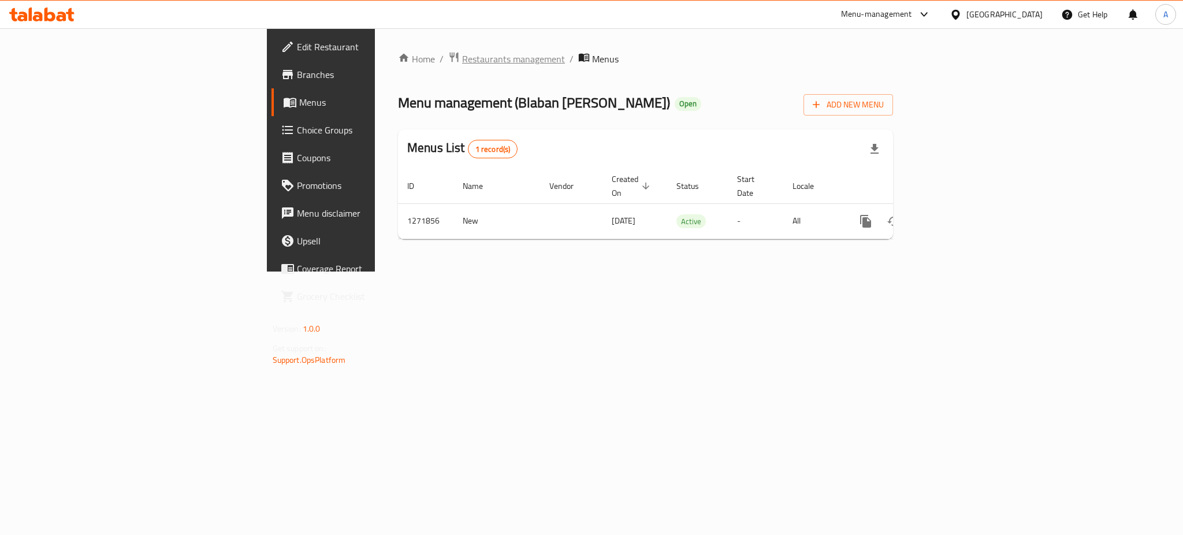
click at [462, 60] on span "Restaurants management" at bounding box center [513, 59] width 103 height 14
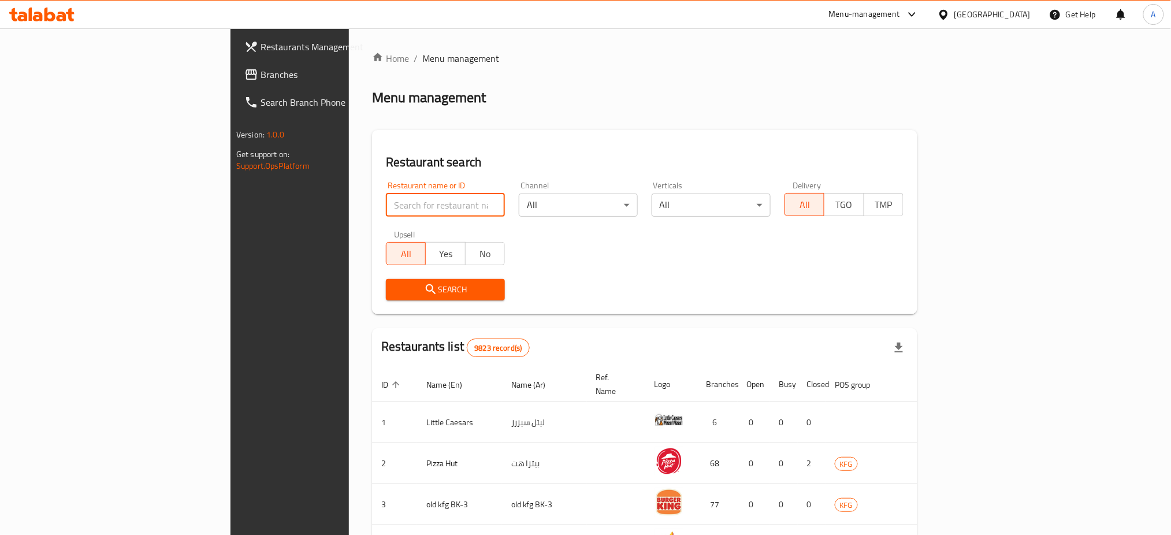
click at [386, 202] on input "search" at bounding box center [445, 204] width 119 height 23
paste input "689985"
type input "689985"
click at [395, 296] on span "Search" at bounding box center [445, 289] width 101 height 14
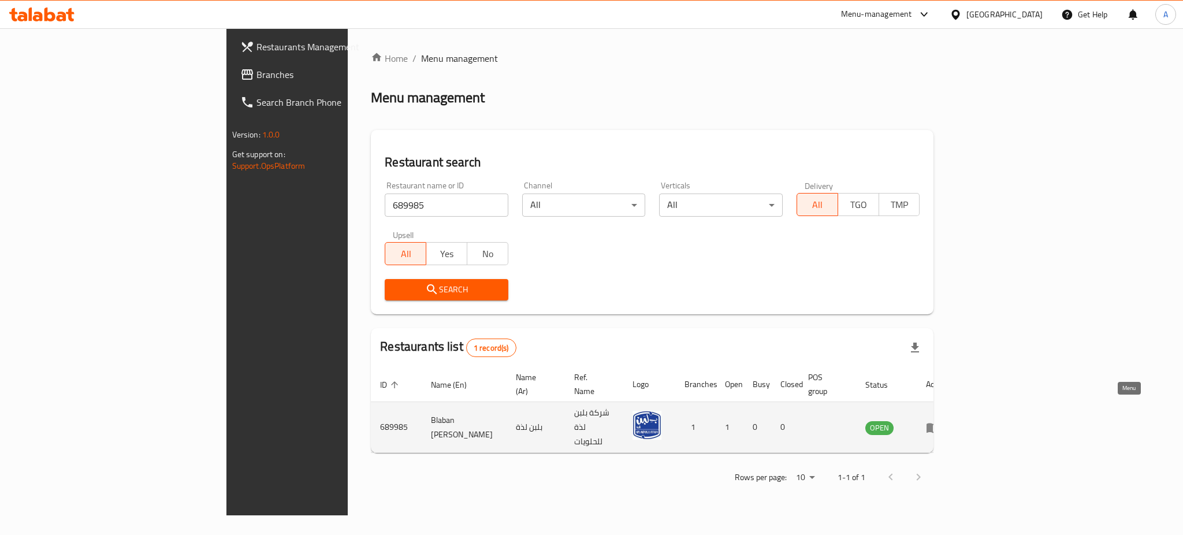
click at [947, 420] on link "enhanced table" at bounding box center [936, 427] width 21 height 14
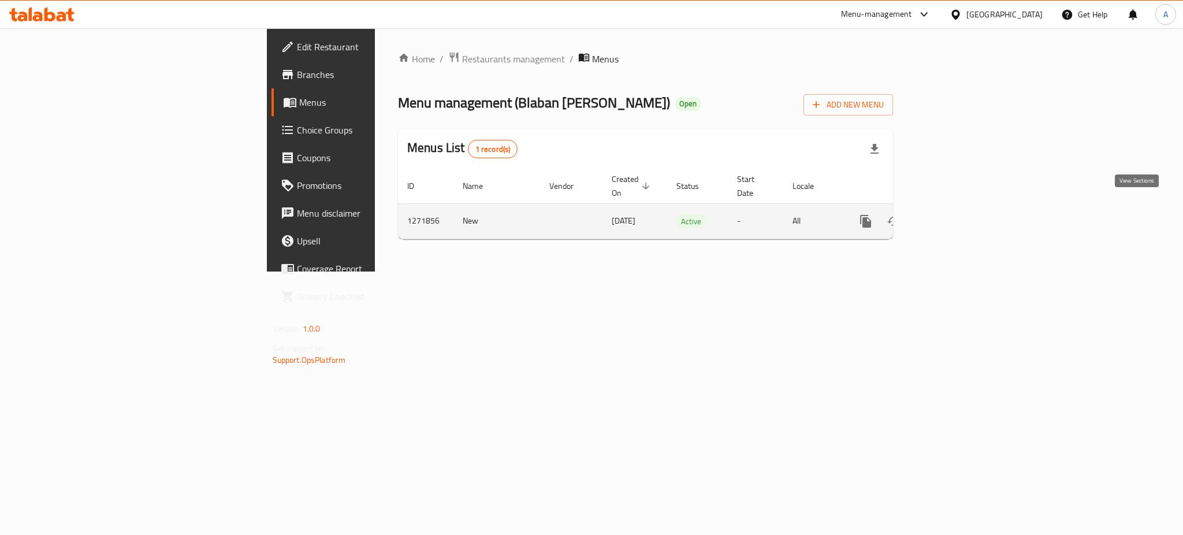
click at [963, 219] on link "enhanced table" at bounding box center [949, 221] width 28 height 28
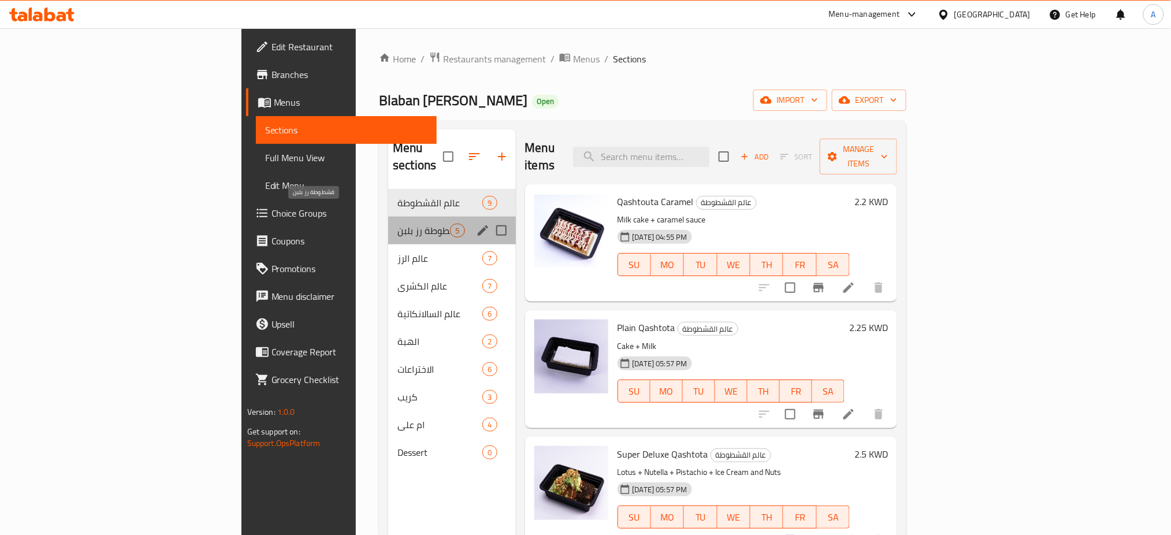
click at [397, 224] on span "قشطوطة رز بلبن" at bounding box center [423, 231] width 53 height 14
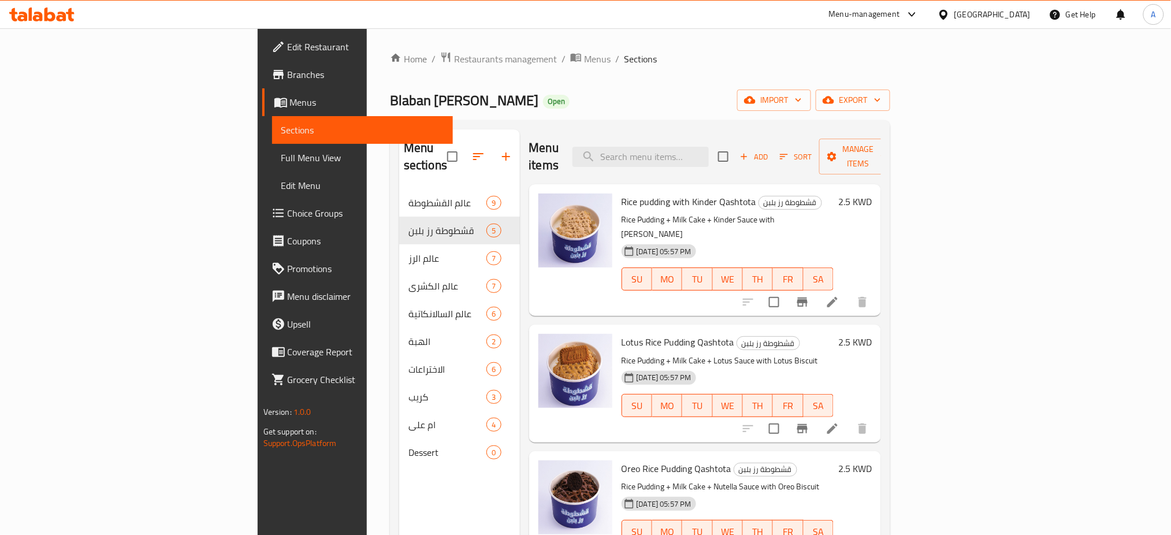
click at [288, 78] on span "Branches" at bounding box center [366, 75] width 157 height 14
